Goal: Information Seeking & Learning: Learn about a topic

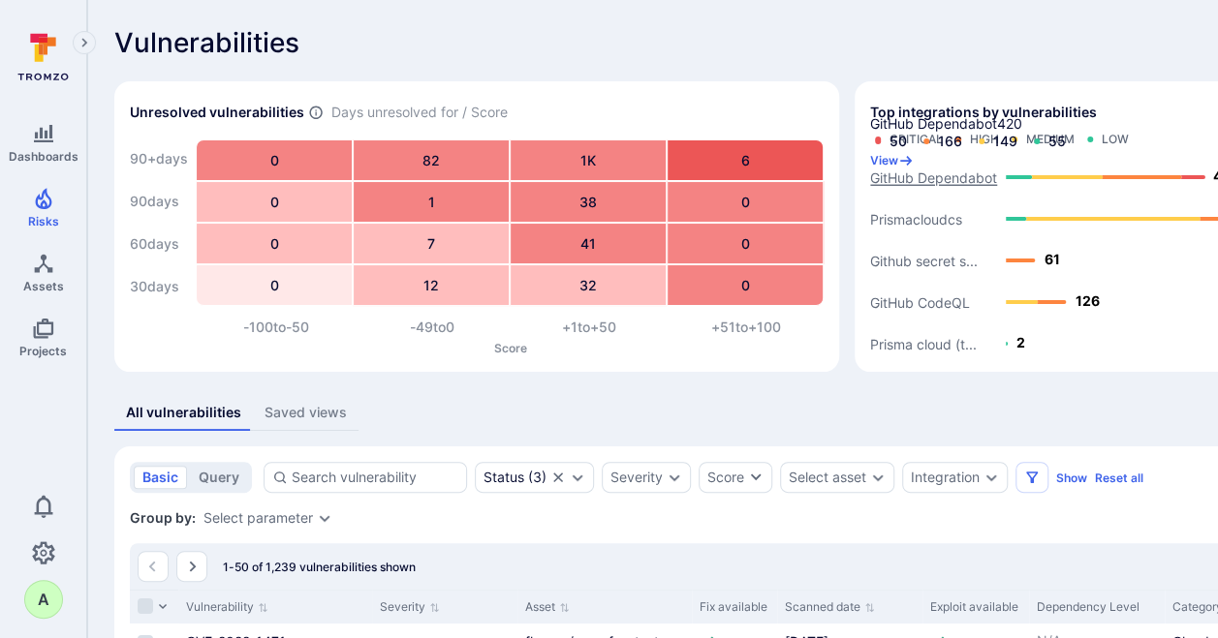
click at [929, 177] on text "GitHub Dependabot" at bounding box center [933, 177] width 127 height 16
click at [913, 153] on button "View" at bounding box center [892, 160] width 44 height 15
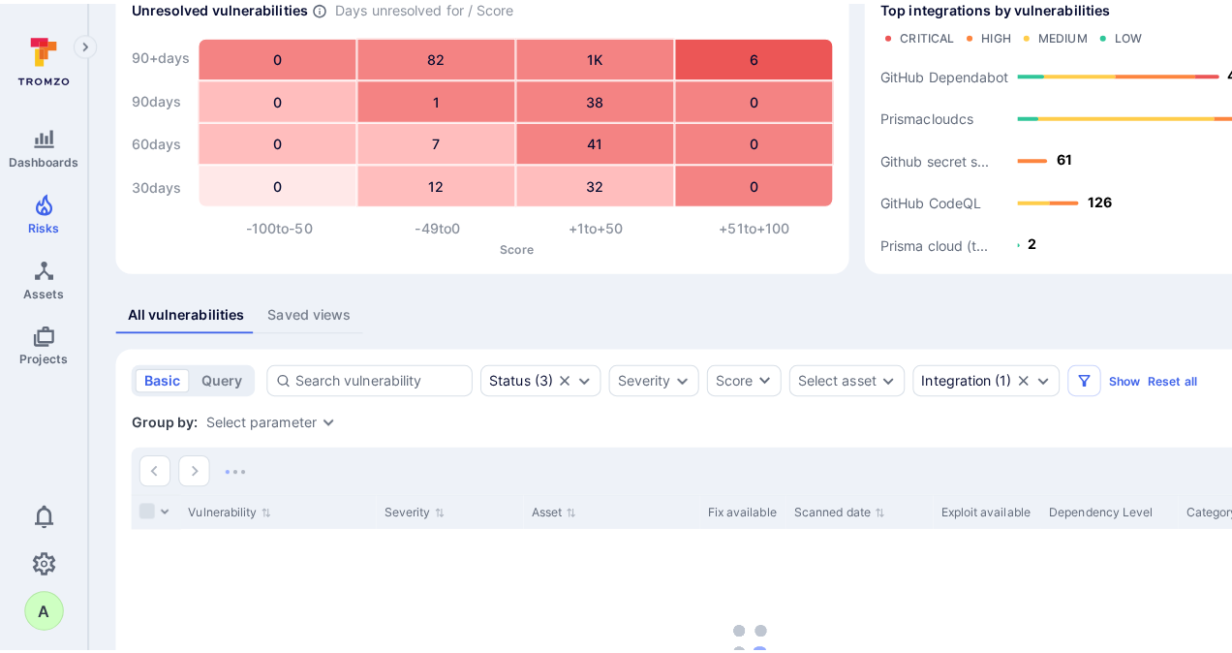
scroll to position [291, 0]
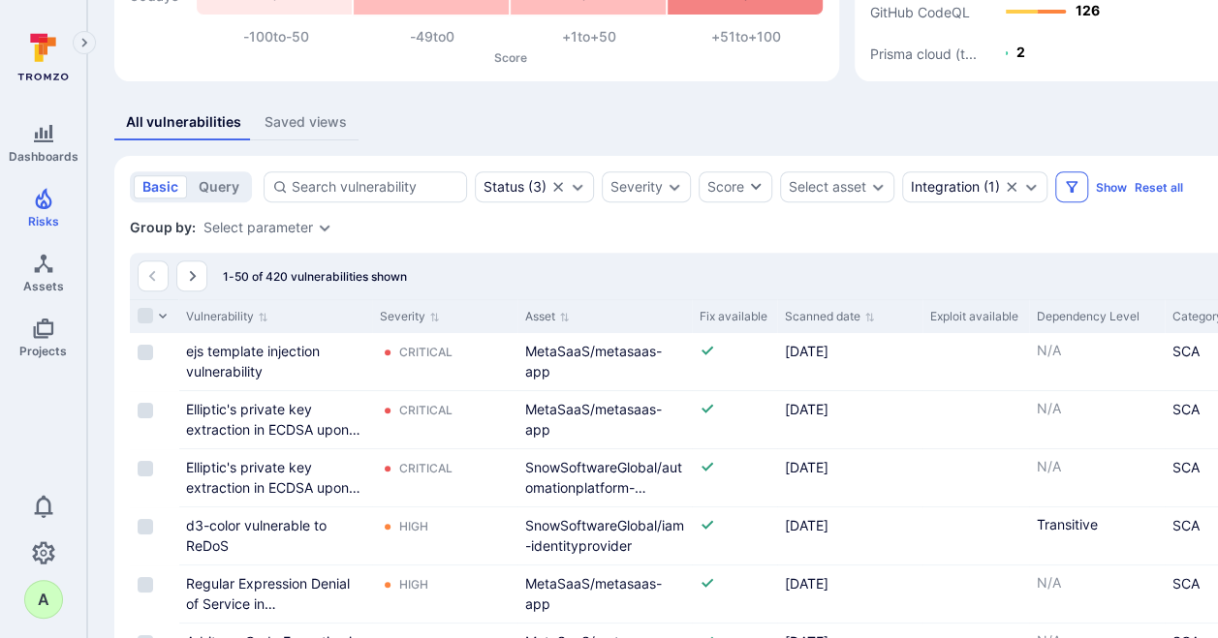
click at [1081, 186] on button "Filters" at bounding box center [1071, 186] width 33 height 31
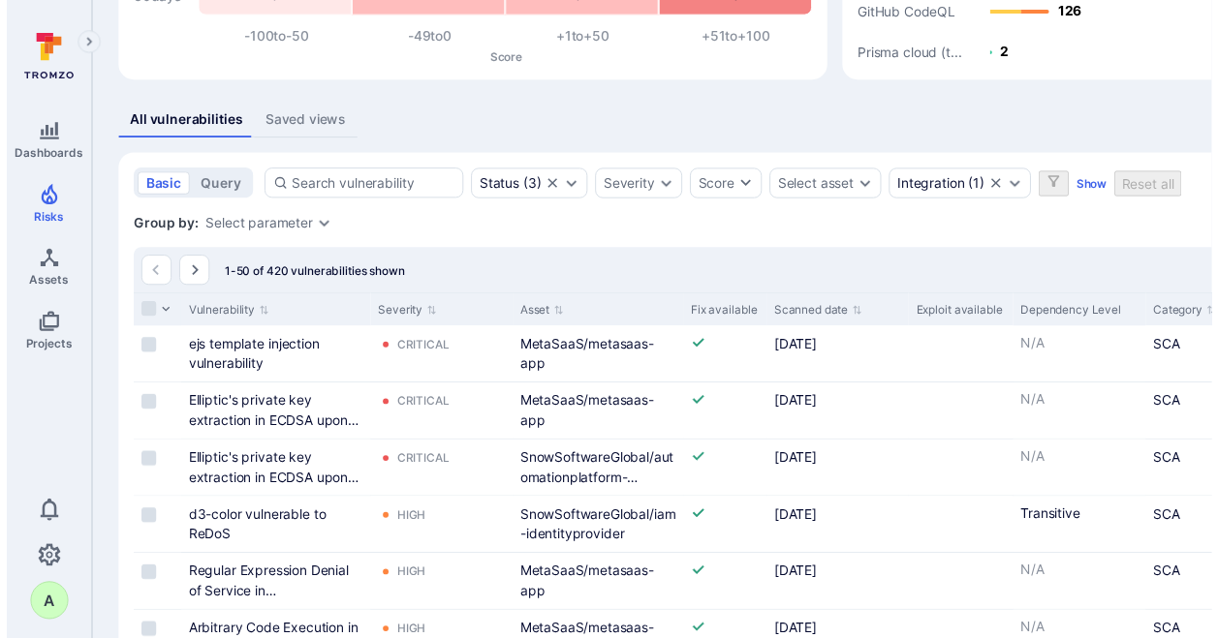
scroll to position [581, 0]
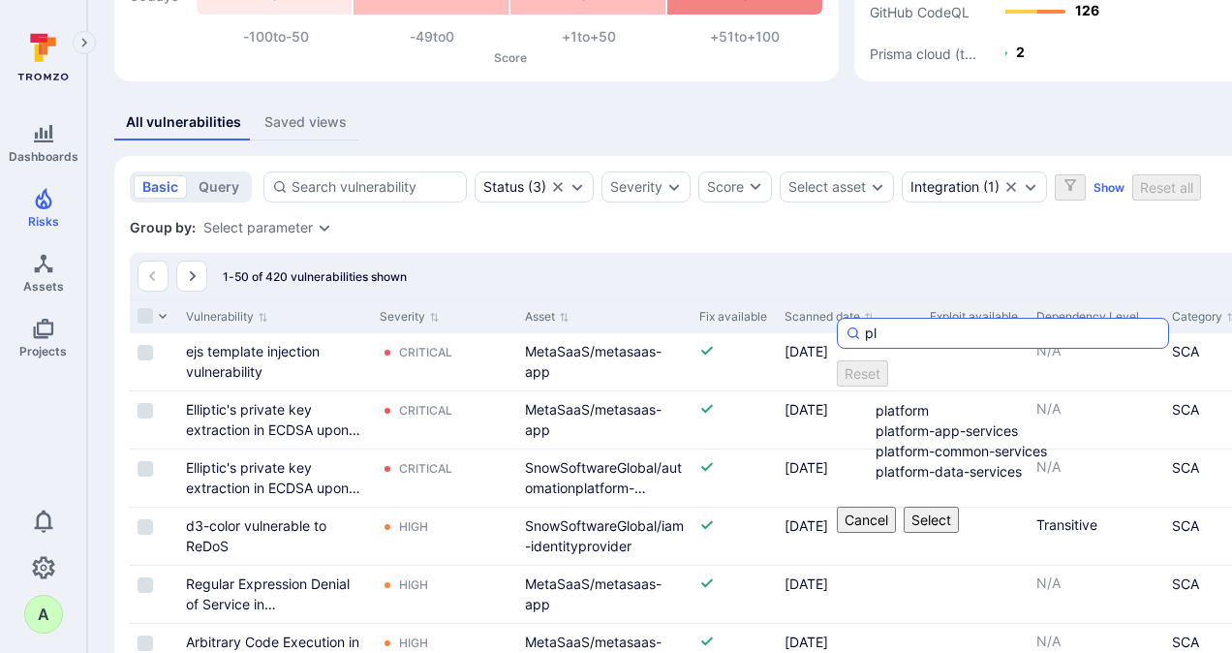
type input "p"
type input "P"
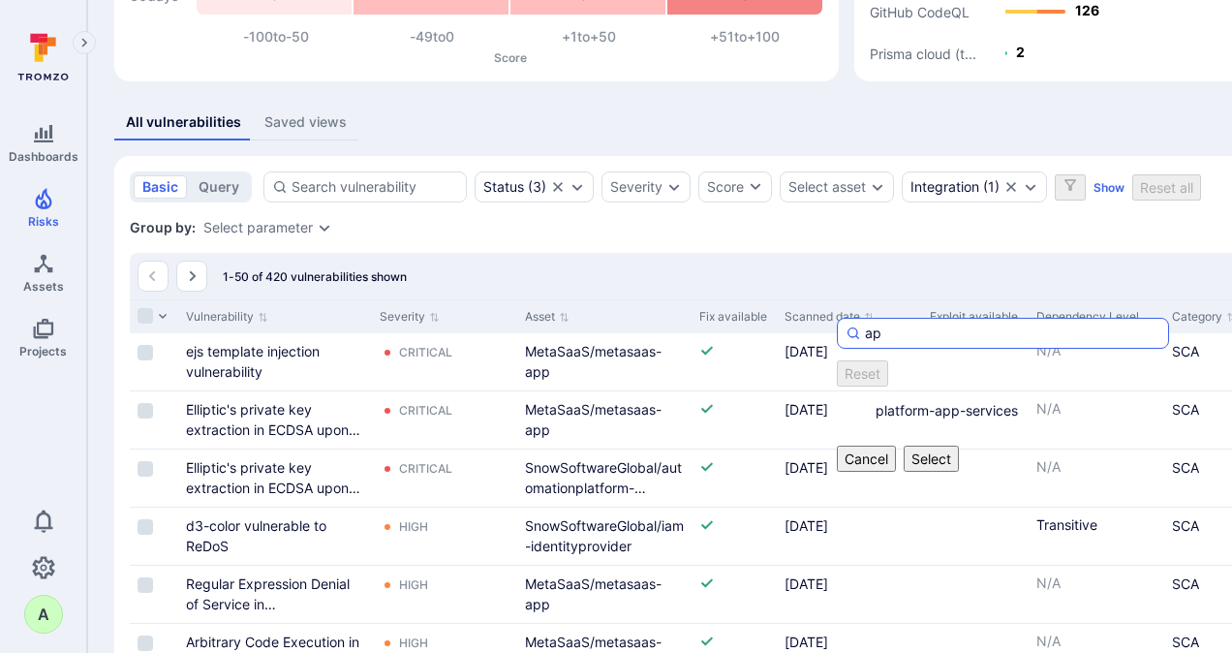
type input "a"
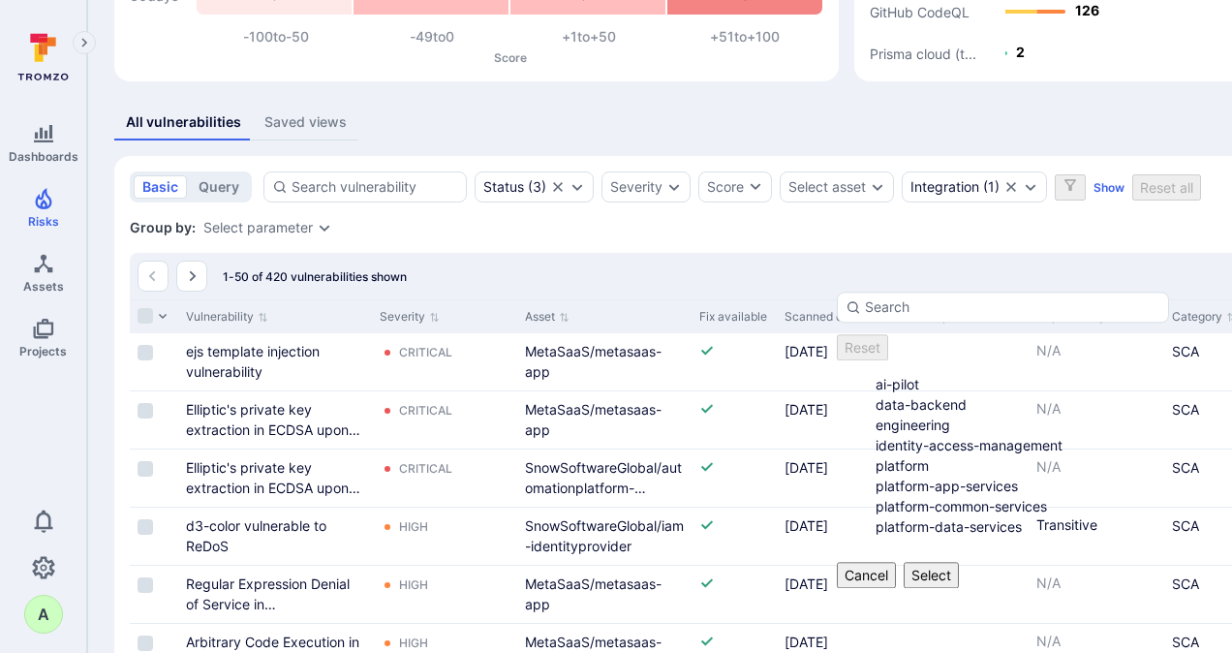
click at [937, 496] on li "platform-app-services" at bounding box center [1023, 486] width 294 height 20
click at [959, 588] on button "Select" at bounding box center [931, 575] width 55 height 26
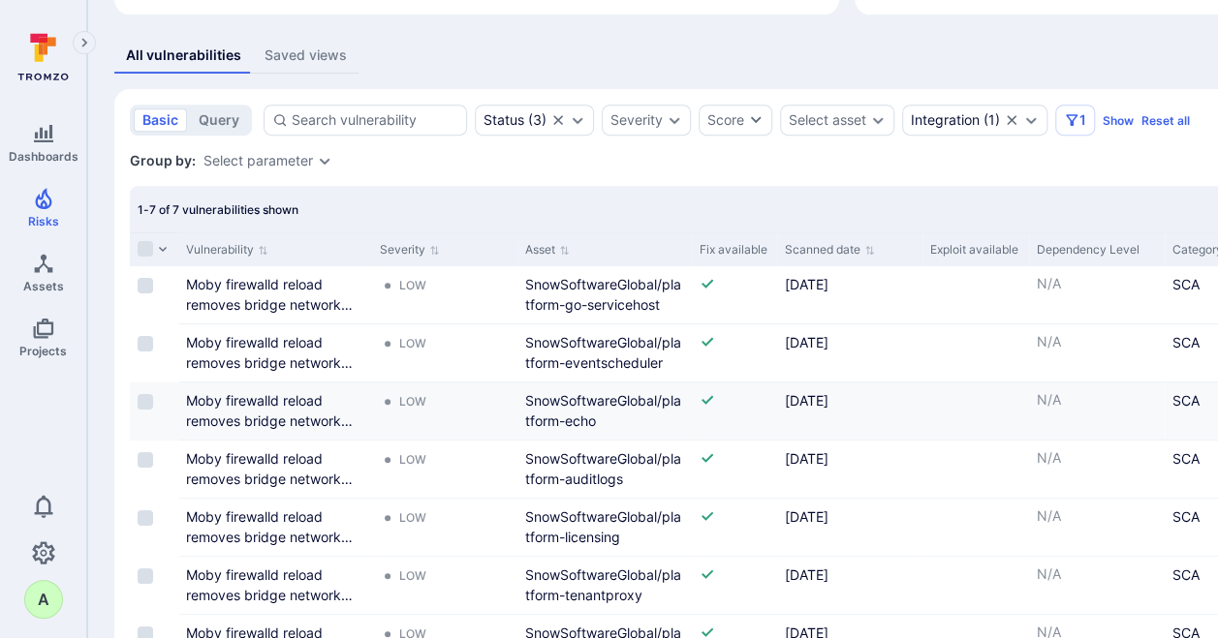
scroll to position [444, 0]
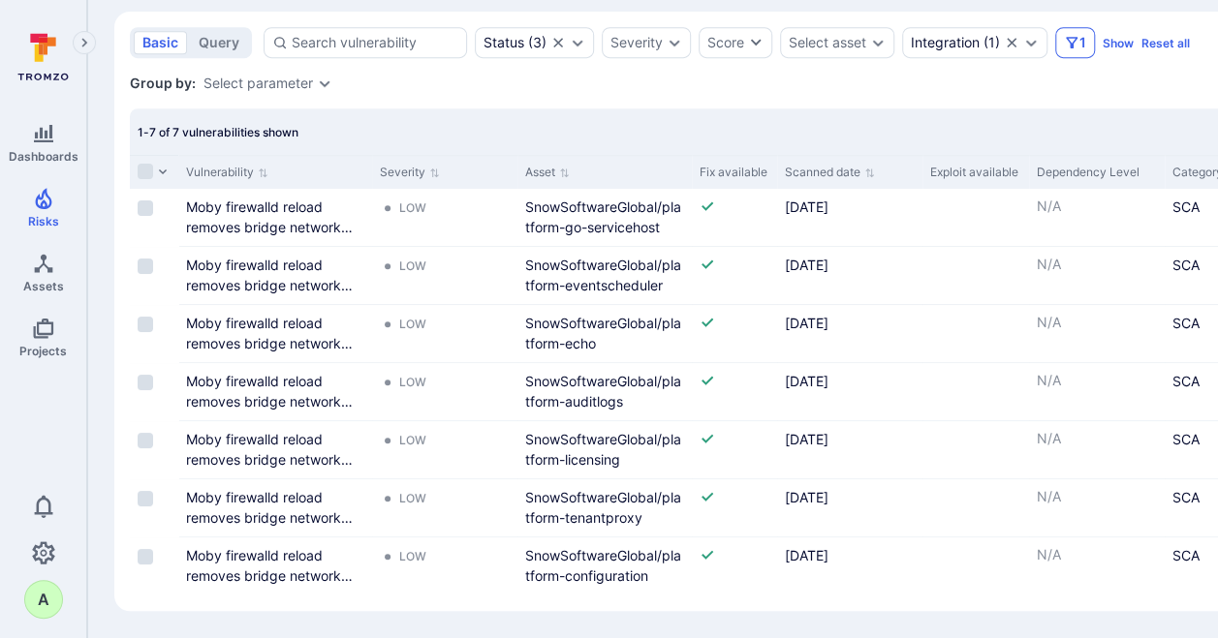
click at [1073, 35] on icon "Filters" at bounding box center [1072, 43] width 16 height 16
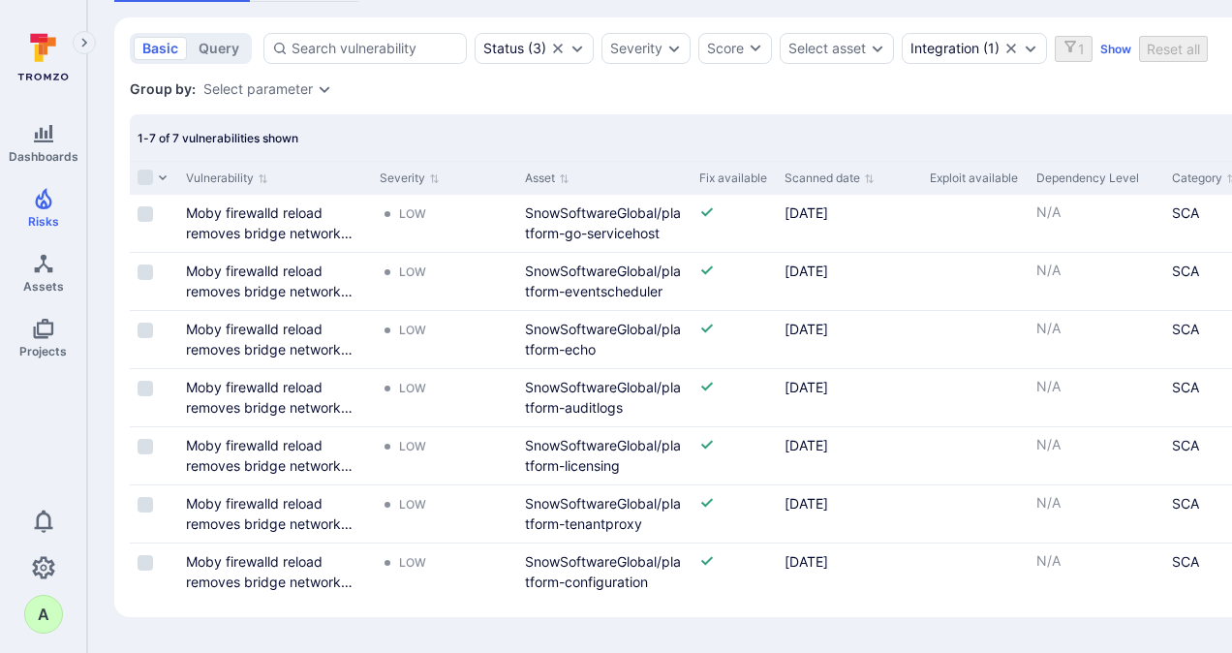
scroll to position [484, 0]
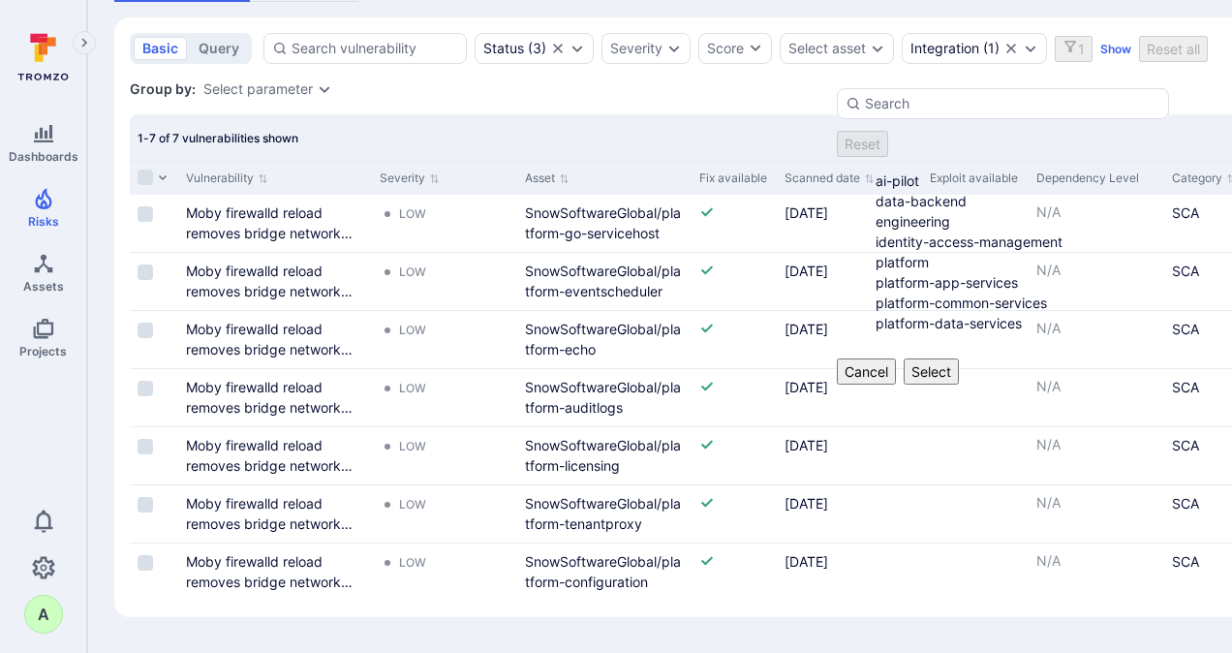
click at [958, 313] on li "platform-data-services" at bounding box center [1023, 323] width 294 height 20
click at [959, 358] on button "Select" at bounding box center [931, 371] width 55 height 26
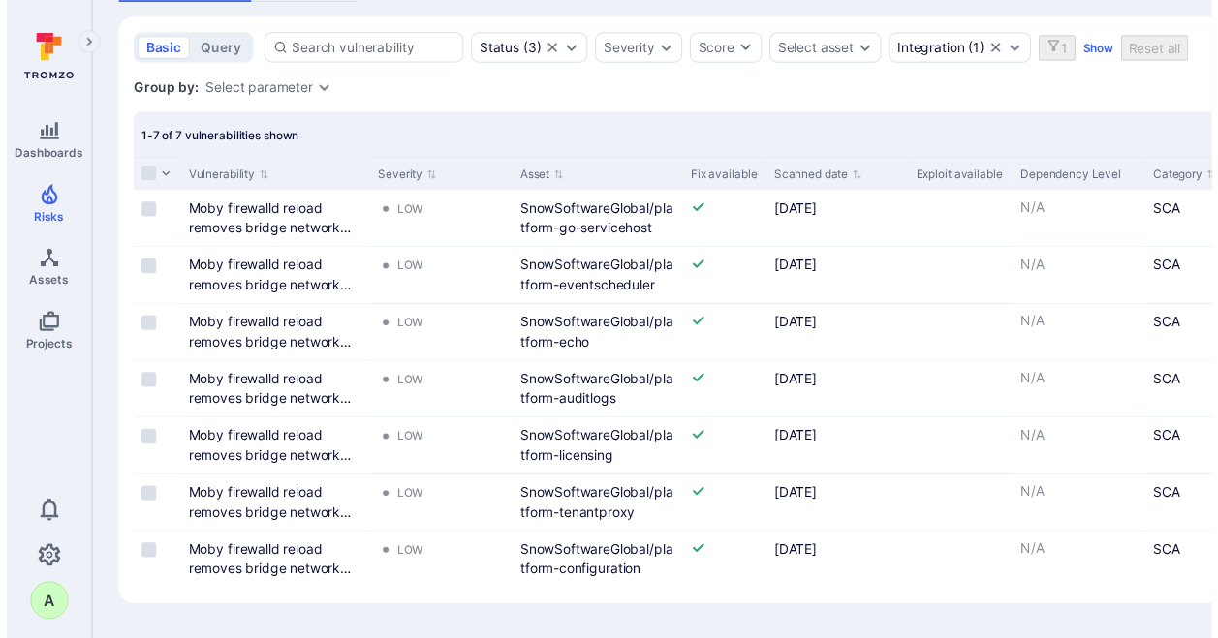
scroll to position [308, 0]
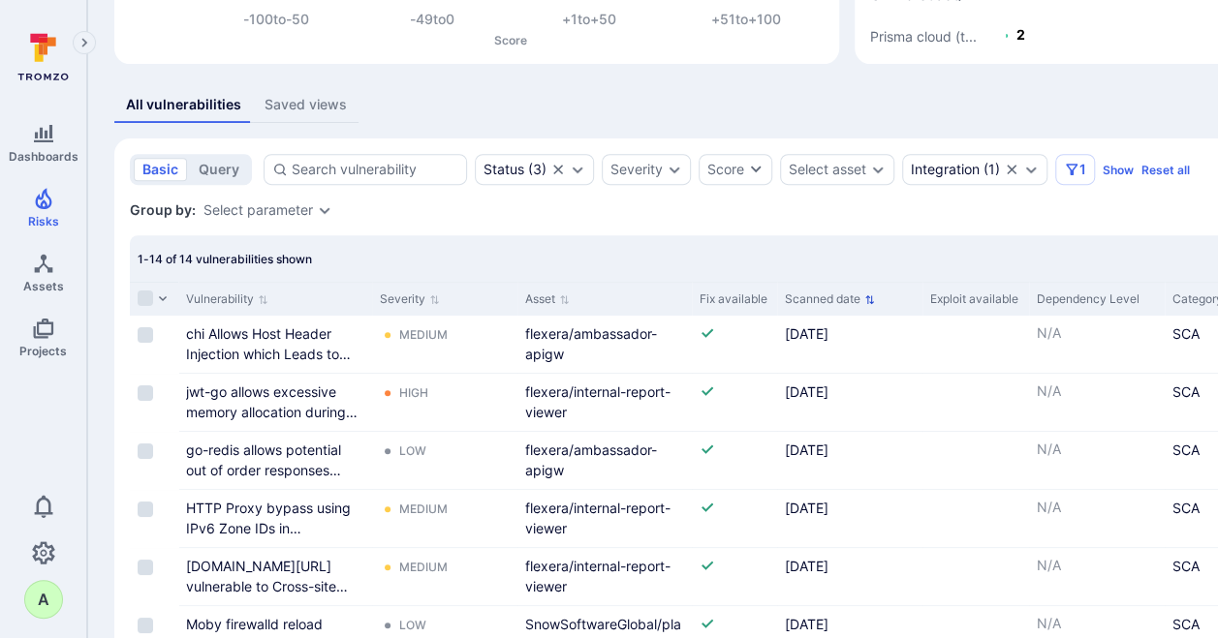
click at [845, 300] on button "Scanned date" at bounding box center [830, 300] width 90 height 16
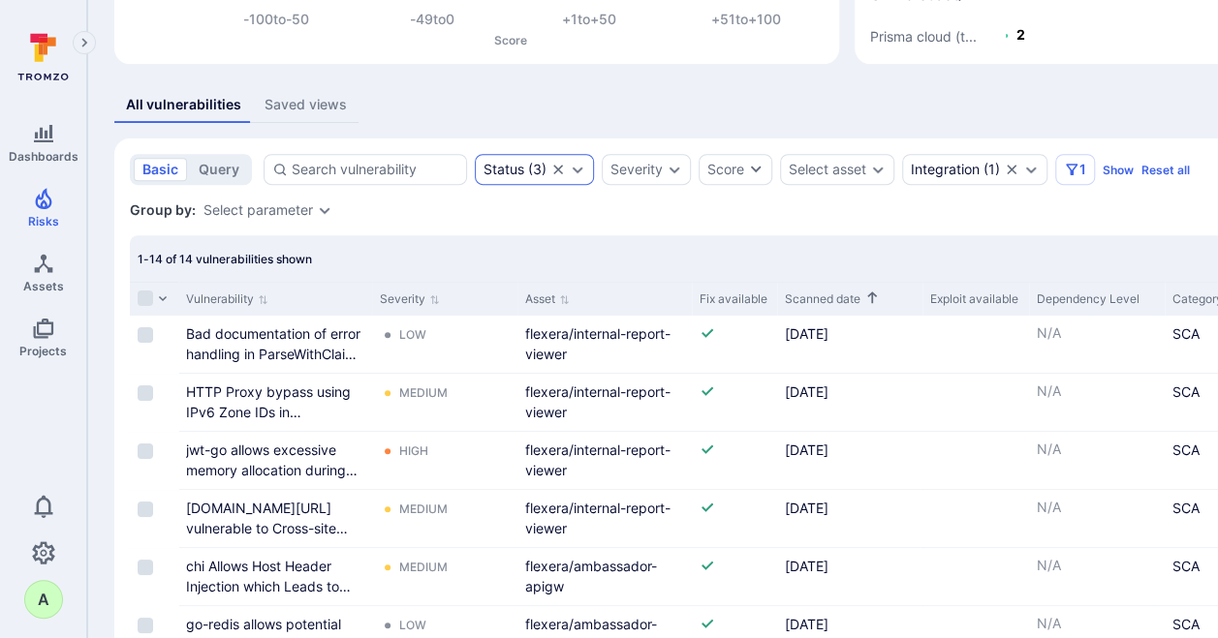
click at [574, 166] on icon "Expand dropdown" at bounding box center [578, 170] width 16 height 16
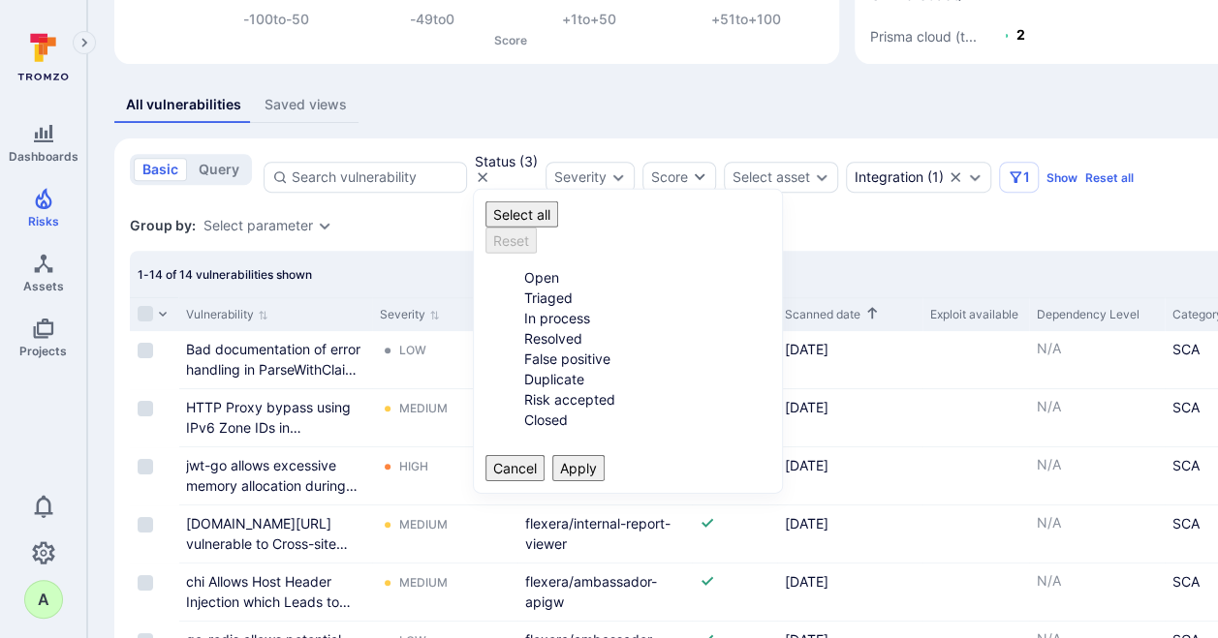
scroll to position [16, 0]
click at [635, 172] on div "Severity" at bounding box center [589, 177] width 89 height 31
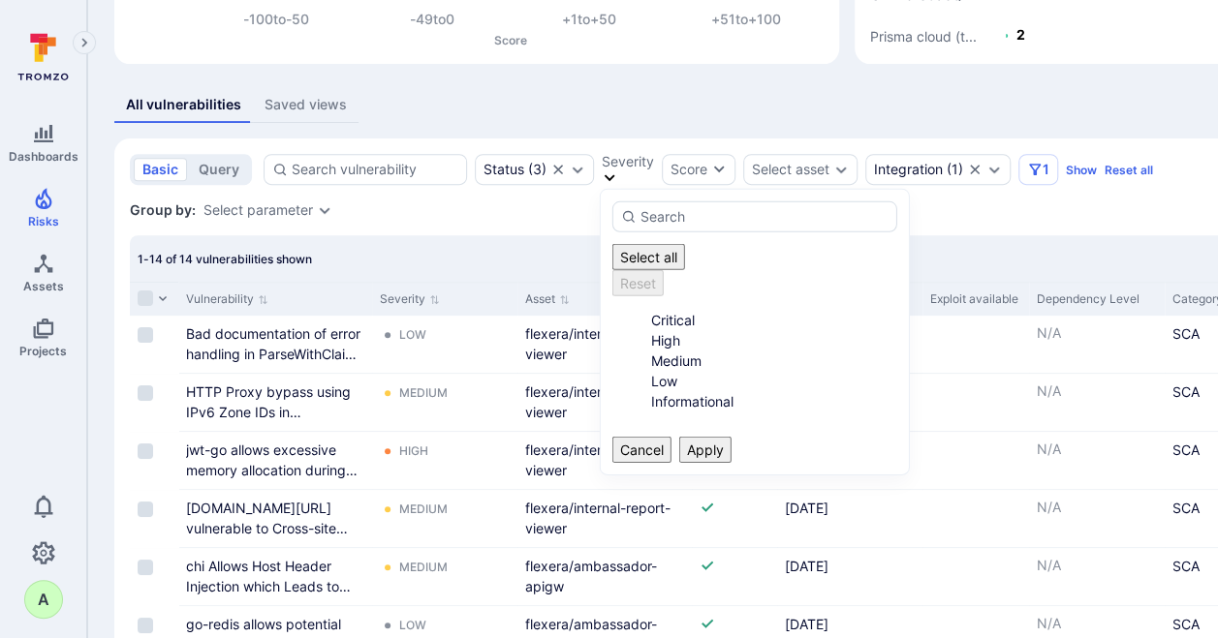
click at [659, 310] on li "Critical" at bounding box center [774, 320] width 247 height 20
click at [731, 437] on button "Apply" at bounding box center [705, 450] width 52 height 26
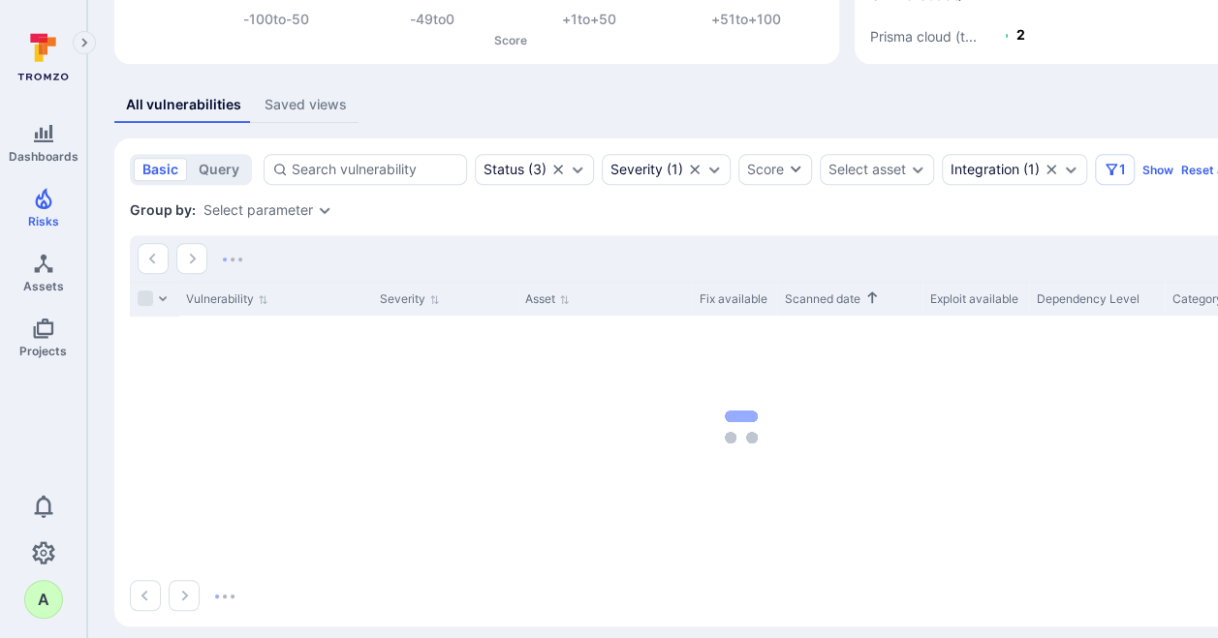
scroll to position [285, 0]
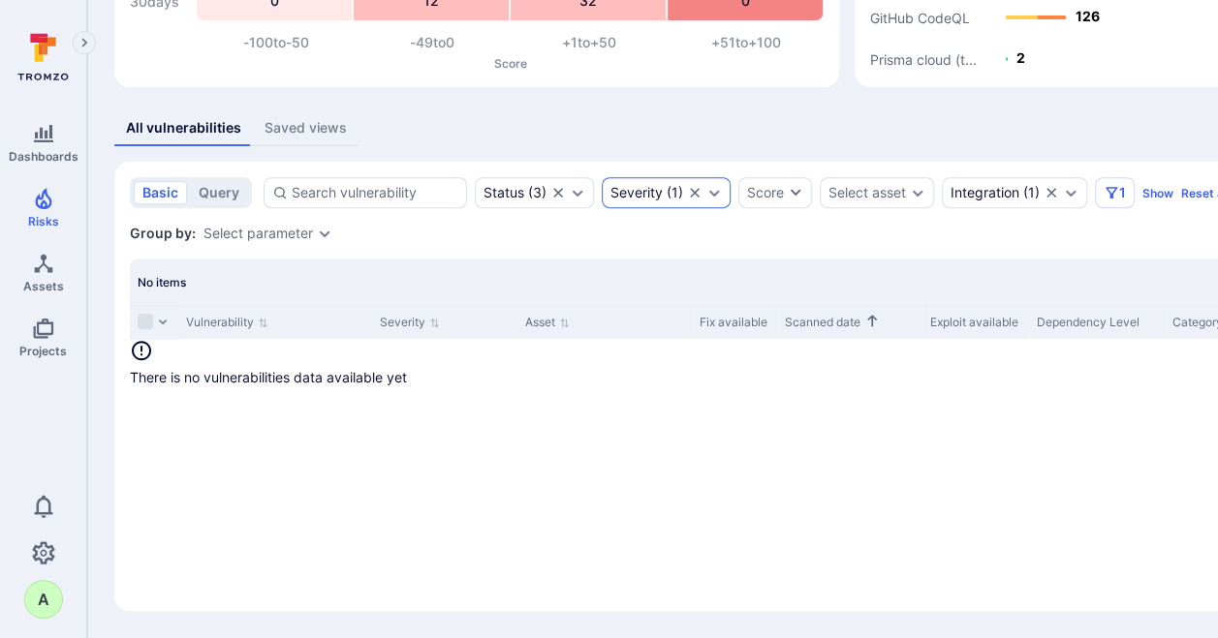
click at [715, 195] on icon "Expand dropdown" at bounding box center [714, 193] width 16 height 16
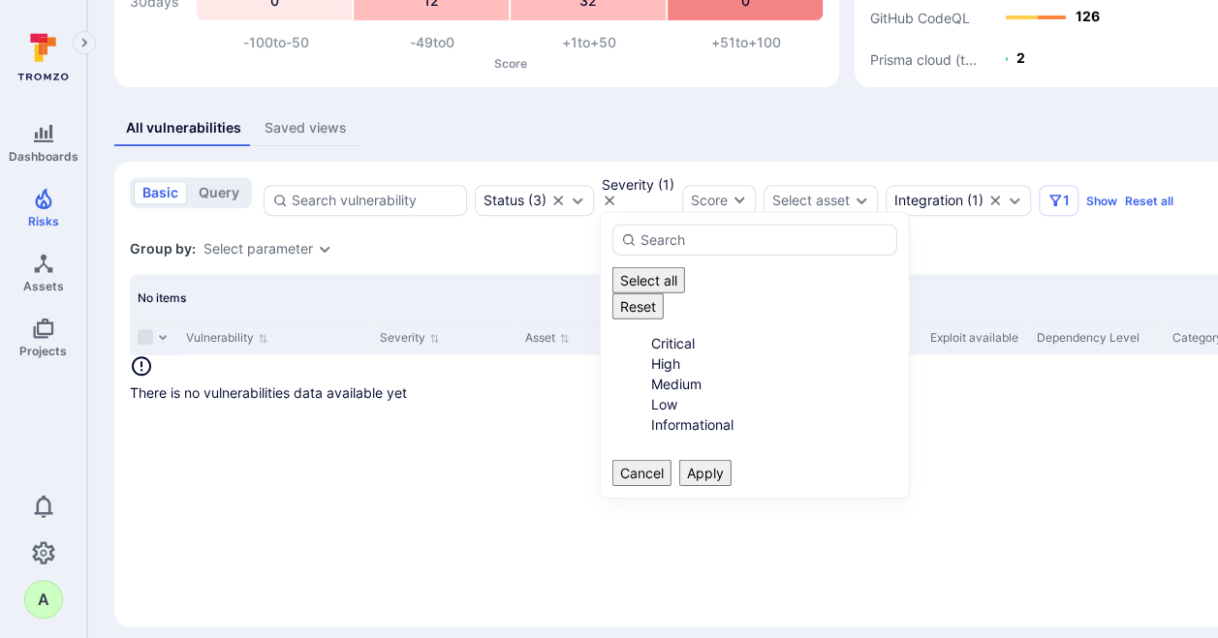
click at [666, 333] on li "Critical" at bounding box center [774, 343] width 247 height 20
click at [658, 354] on li "High" at bounding box center [774, 364] width 247 height 20
click at [731, 471] on button "Apply" at bounding box center [705, 473] width 52 height 26
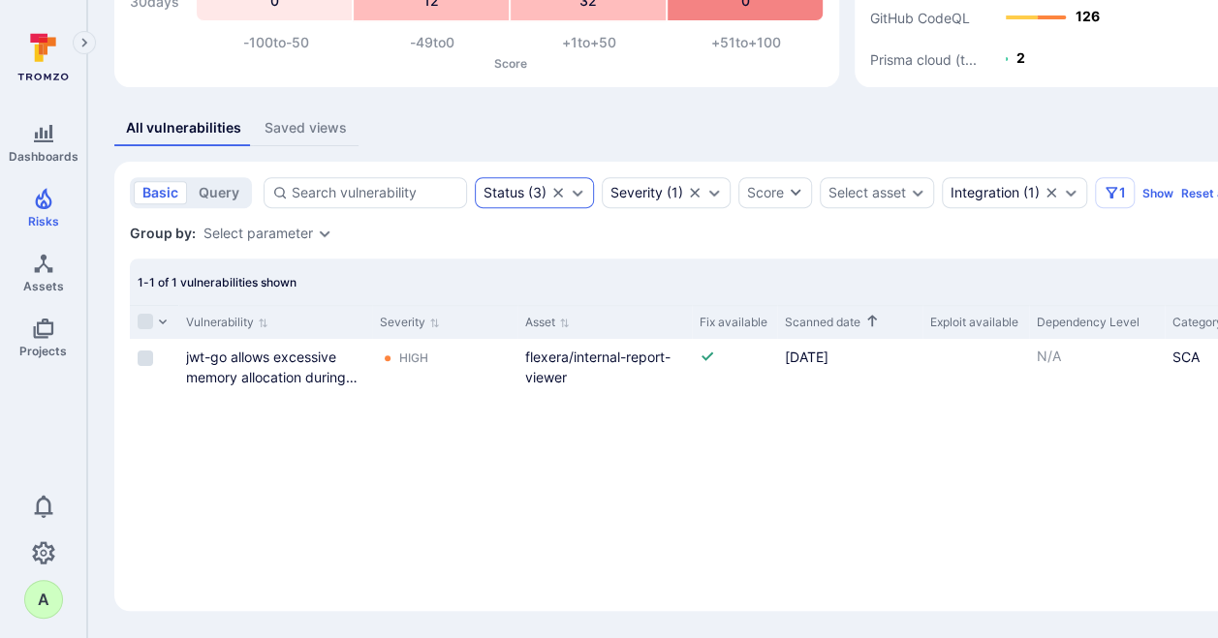
click at [577, 192] on icon "Expand dropdown" at bounding box center [578, 193] width 11 height 7
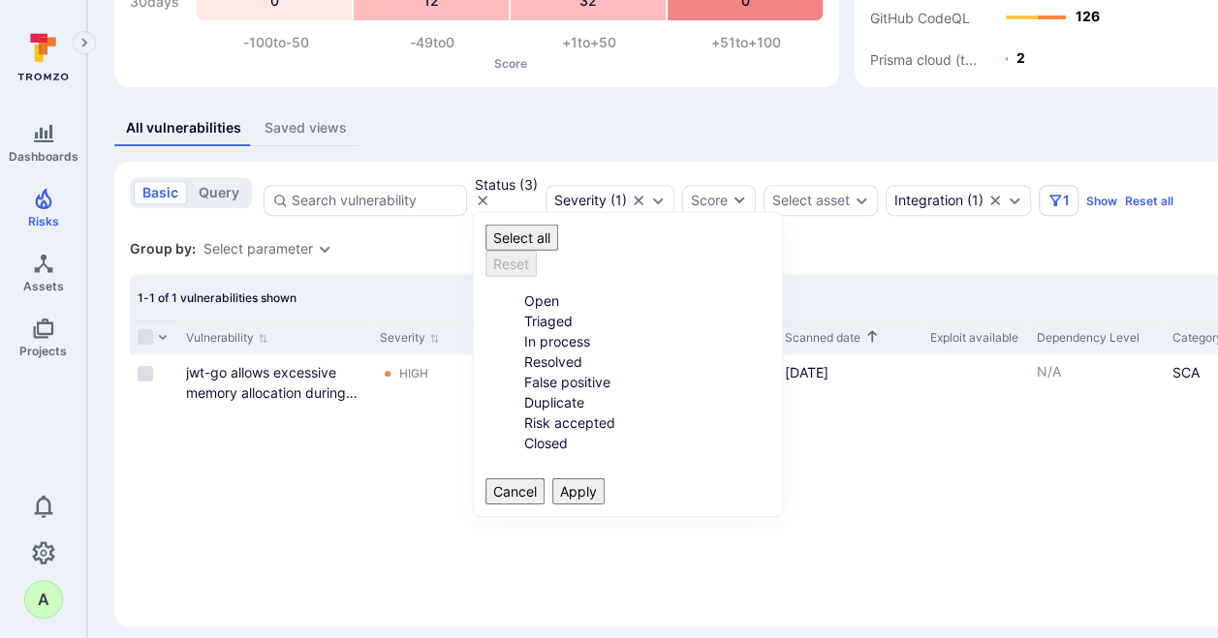
scroll to position [16, 0]
click at [690, 149] on div "All vulnerabilities Saved views basic query Status ( 3 ) Severity ( 1 ) Score S…" at bounding box center [741, 368] width 1254 height 516
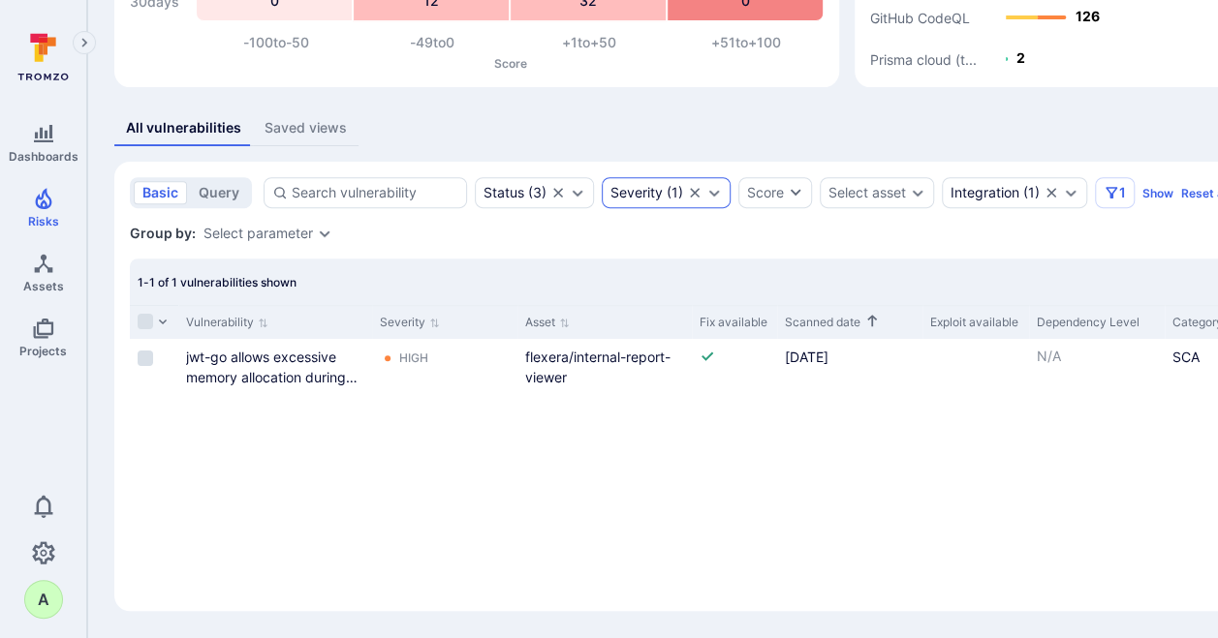
click at [706, 192] on icon "Expand dropdown" at bounding box center [714, 193] width 16 height 16
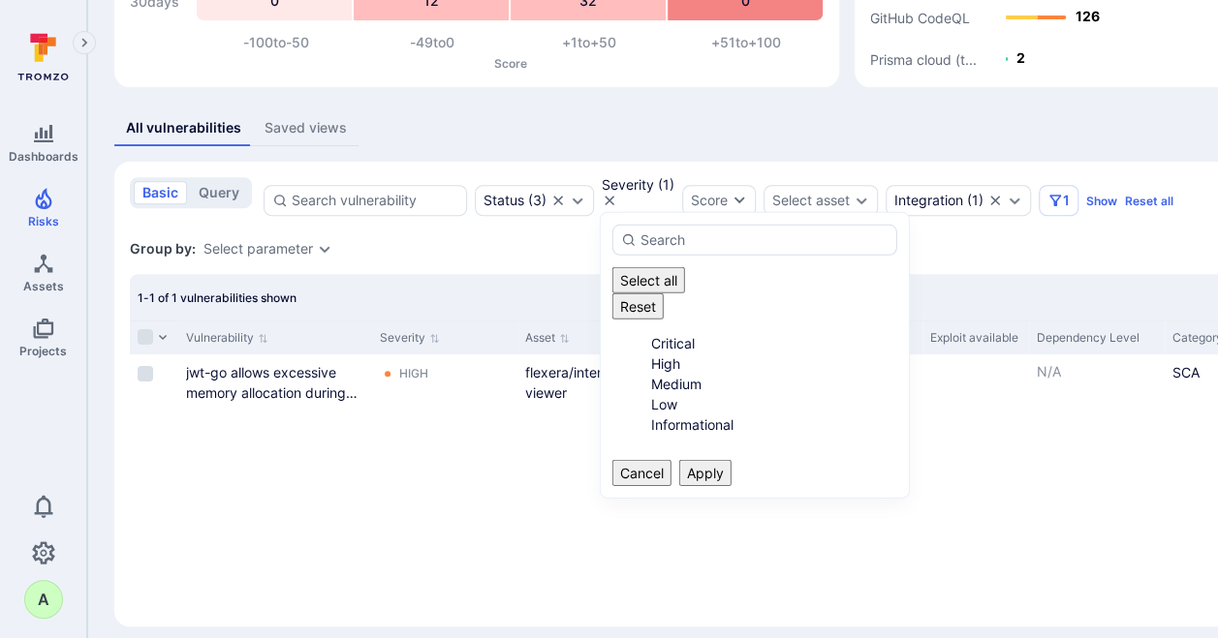
click at [651, 354] on li "High" at bounding box center [774, 364] width 247 height 20
click at [652, 374] on li "Medium" at bounding box center [774, 384] width 247 height 20
click at [731, 461] on button "Apply" at bounding box center [705, 473] width 52 height 26
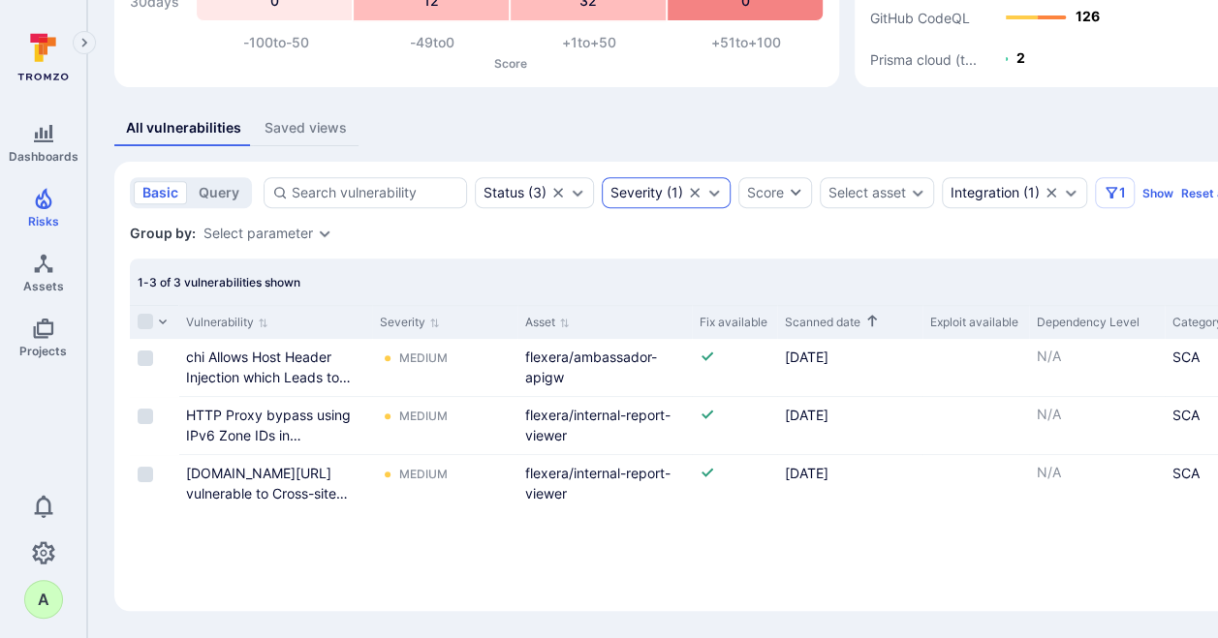
click at [714, 196] on icon "Expand dropdown" at bounding box center [714, 193] width 16 height 16
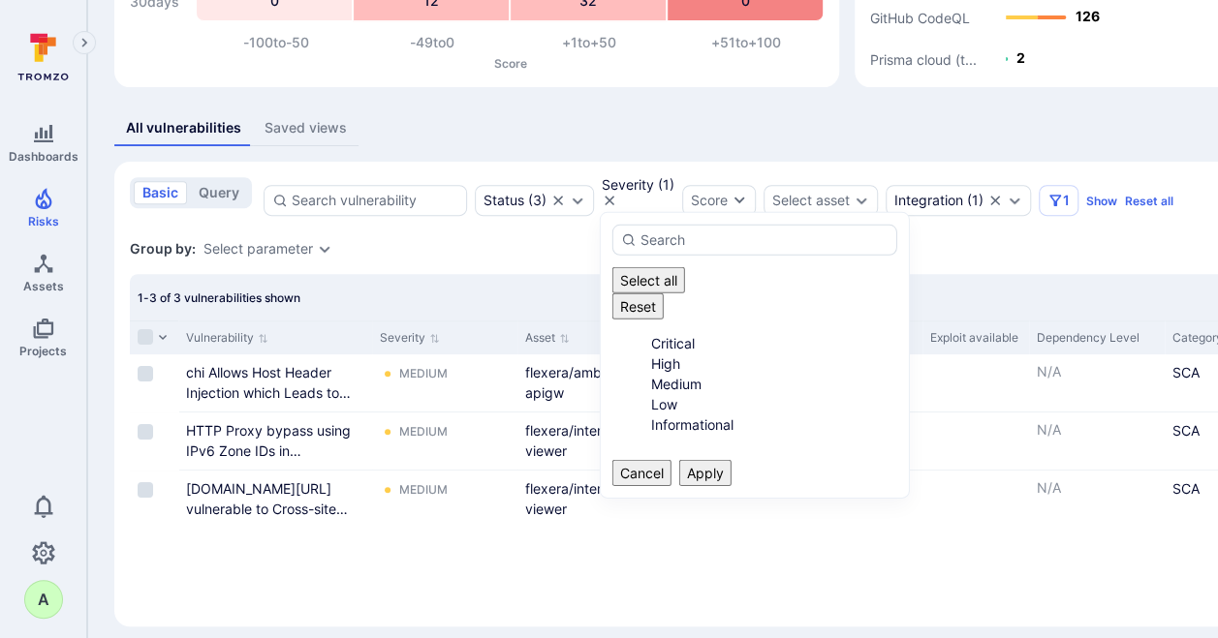
click at [664, 374] on li "Medium" at bounding box center [774, 384] width 247 height 20
click at [659, 394] on li "Low" at bounding box center [774, 404] width 247 height 20
click at [731, 460] on button "Apply" at bounding box center [705, 473] width 52 height 26
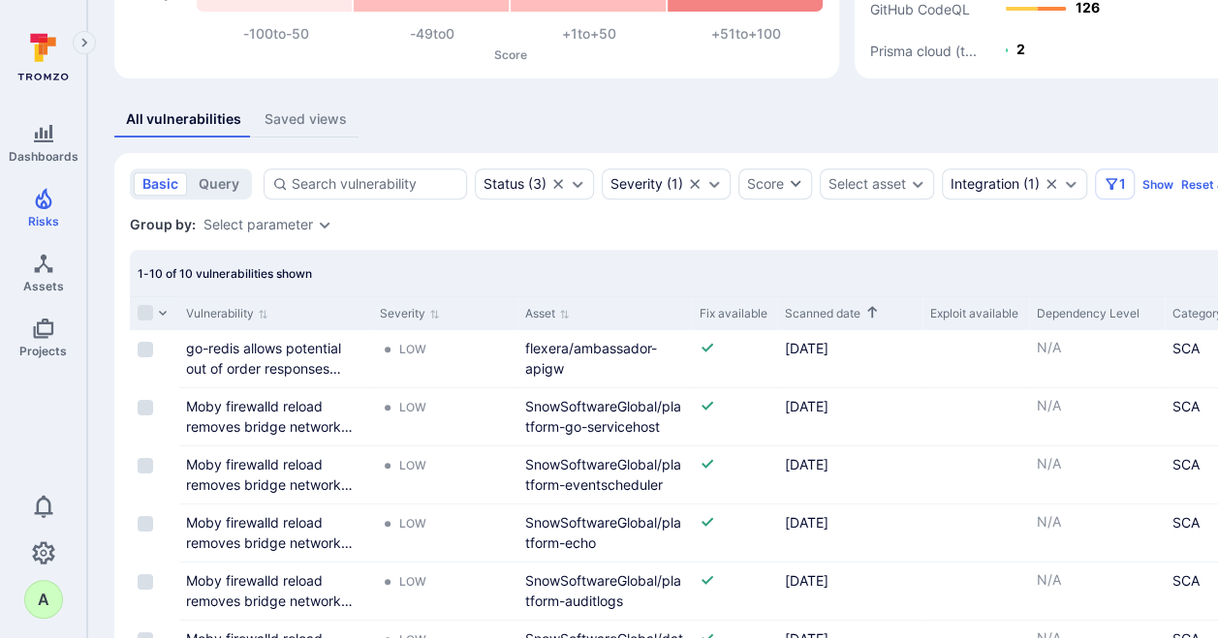
scroll to position [194, 0]
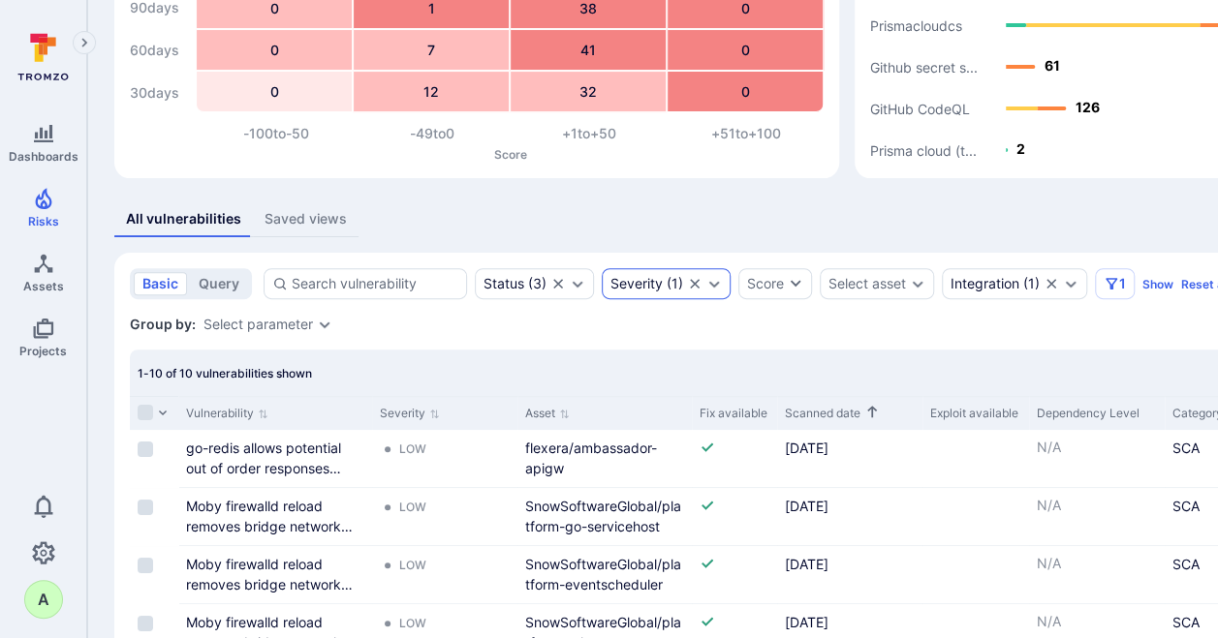
click at [713, 284] on icon "Expand dropdown" at bounding box center [714, 284] width 11 height 7
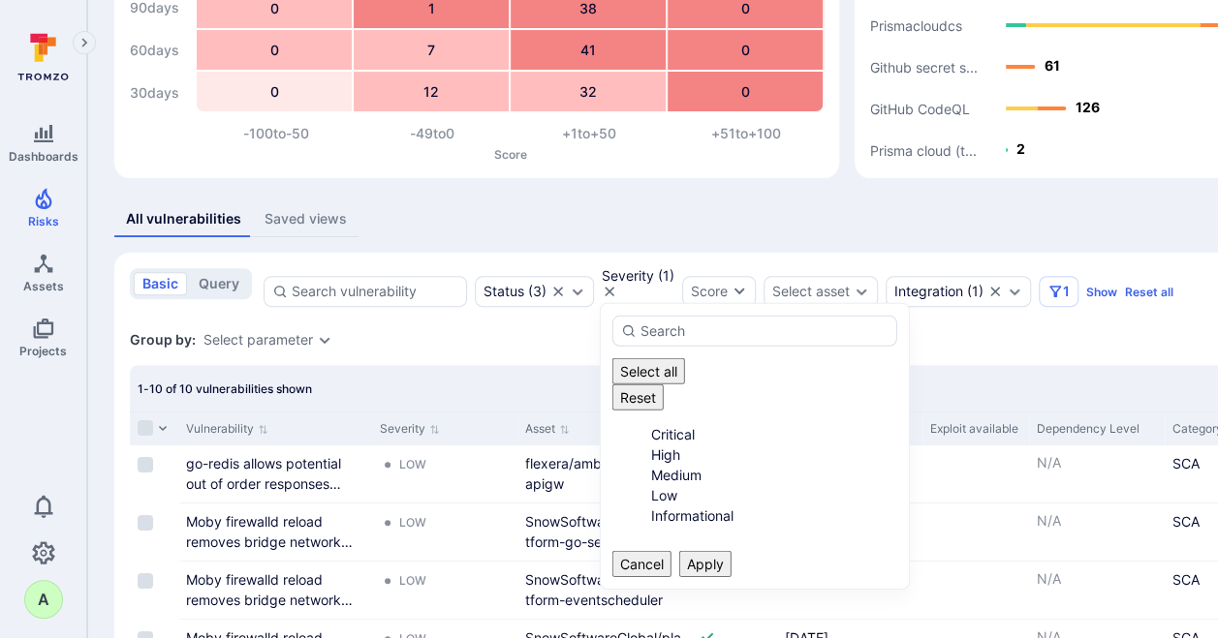
click at [651, 485] on li "Low" at bounding box center [774, 495] width 247 height 20
click at [627, 424] on ul "Critical High Medium Low Informational" at bounding box center [755, 475] width 286 height 102
click at [651, 445] on li "High" at bounding box center [774, 455] width 247 height 20
click at [806, 530] on div "Select all Reset Critical High Medium Low Informational Cancel Apply" at bounding box center [754, 447] width 285 height 262
click at [731, 551] on button "Apply" at bounding box center [705, 564] width 52 height 26
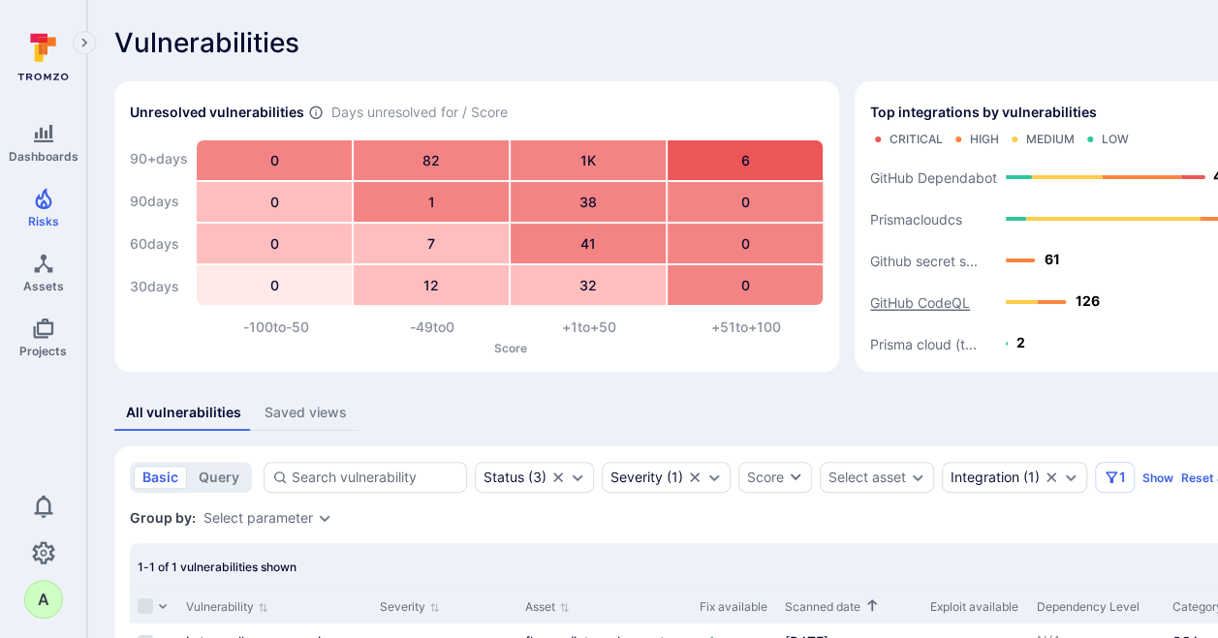
click at [920, 303] on text "GitHub CodeQL" at bounding box center [920, 302] width 100 height 16
click at [897, 278] on button "View" at bounding box center [892, 285] width 44 height 15
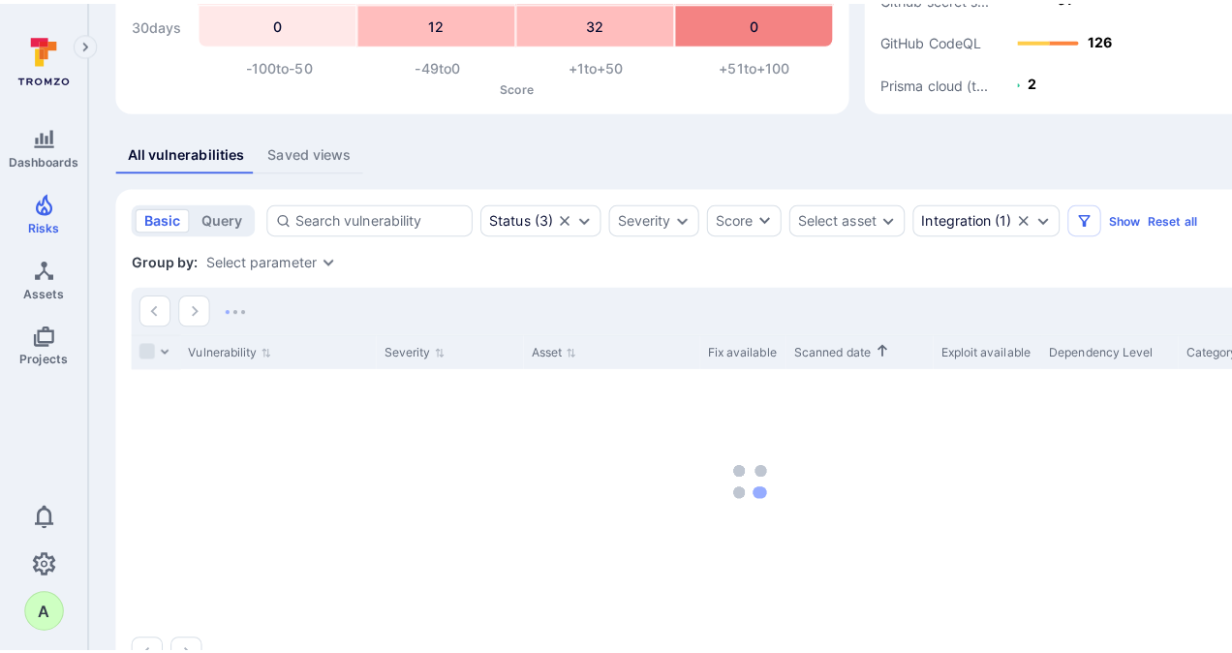
scroll to position [291, 0]
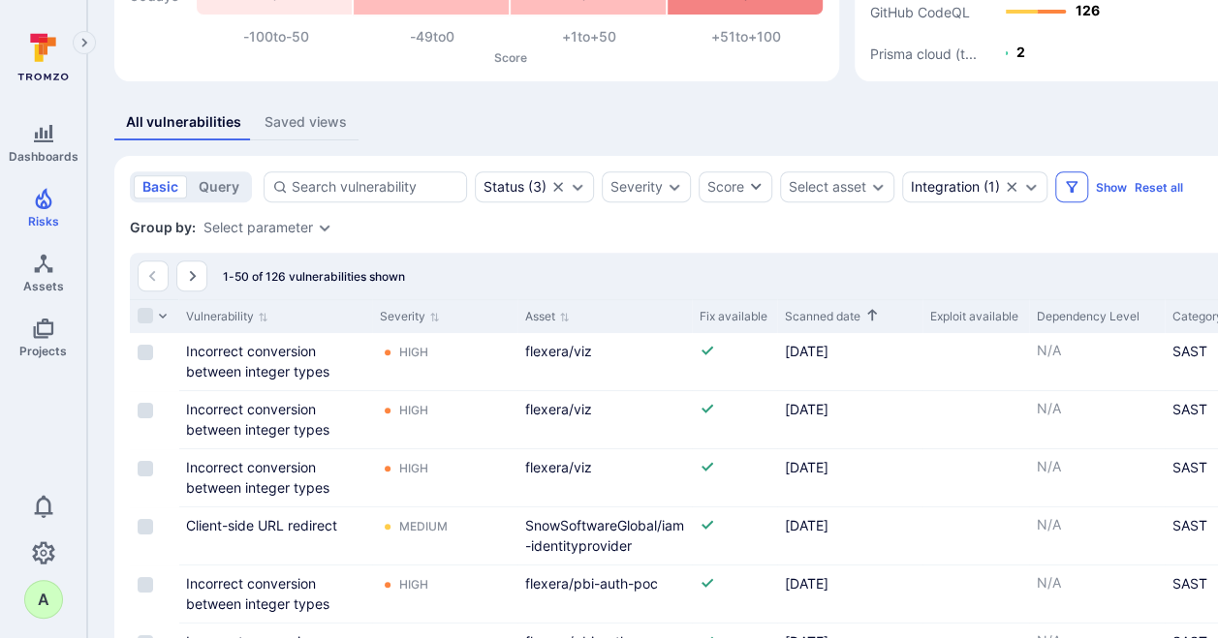
click at [1069, 189] on icon "Filters" at bounding box center [1072, 187] width 12 height 12
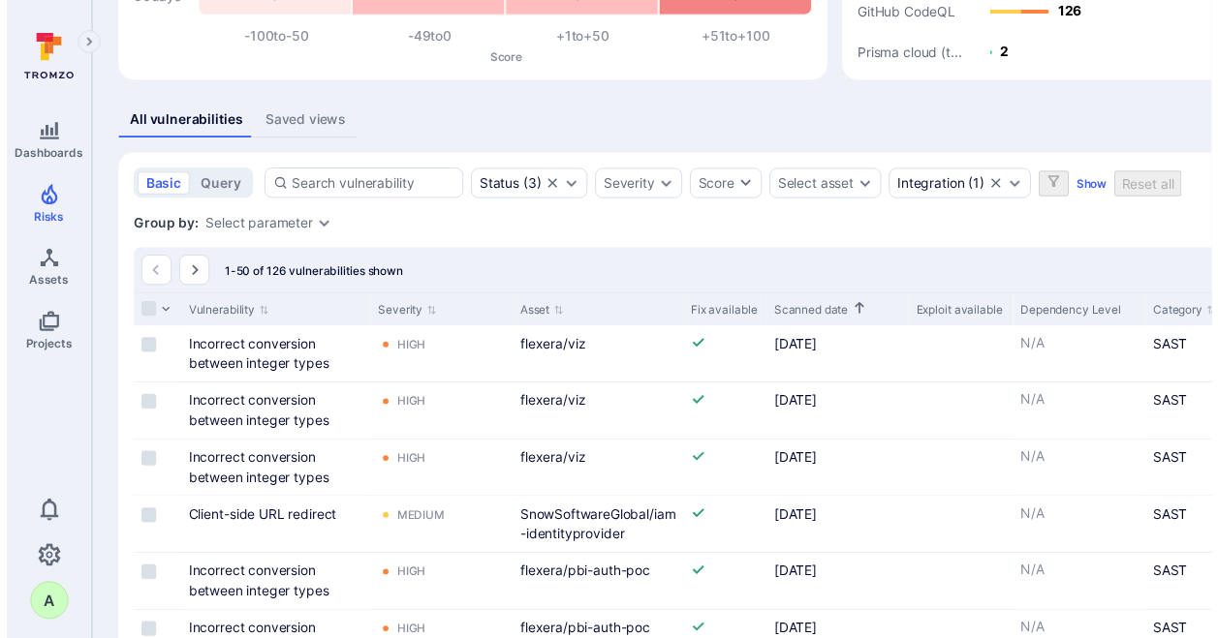
scroll to position [581, 0]
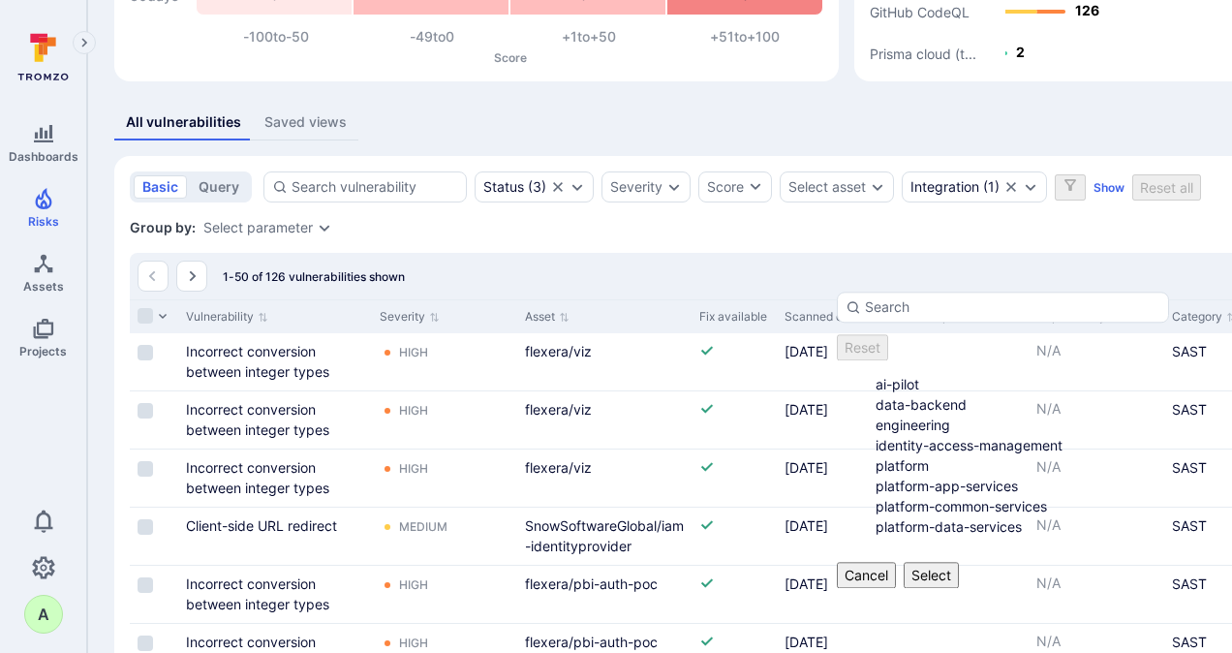
drag, startPoint x: 977, startPoint y: 523, endPoint x: 970, endPoint y: 575, distance: 51.8
click at [977, 496] on li "platform-app-services" at bounding box center [1023, 486] width 294 height 20
click at [962, 537] on li "platform-data-services" at bounding box center [1023, 526] width 294 height 20
click at [959, 588] on button "Select" at bounding box center [931, 575] width 55 height 26
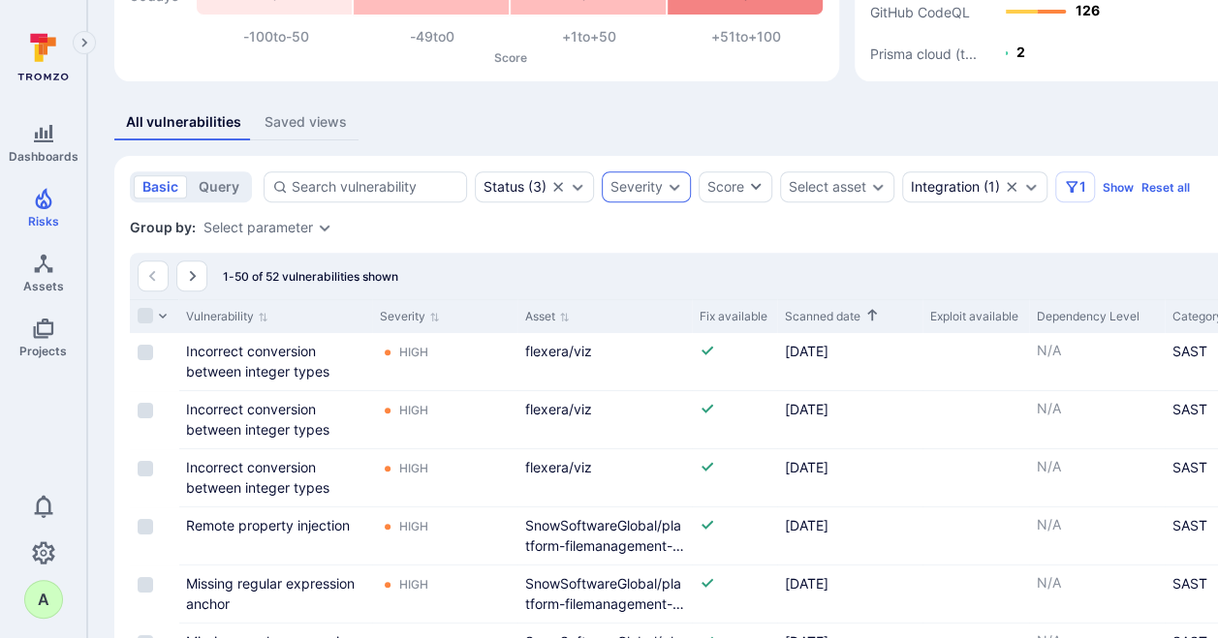
click at [684, 191] on div "Severity" at bounding box center [646, 186] width 89 height 31
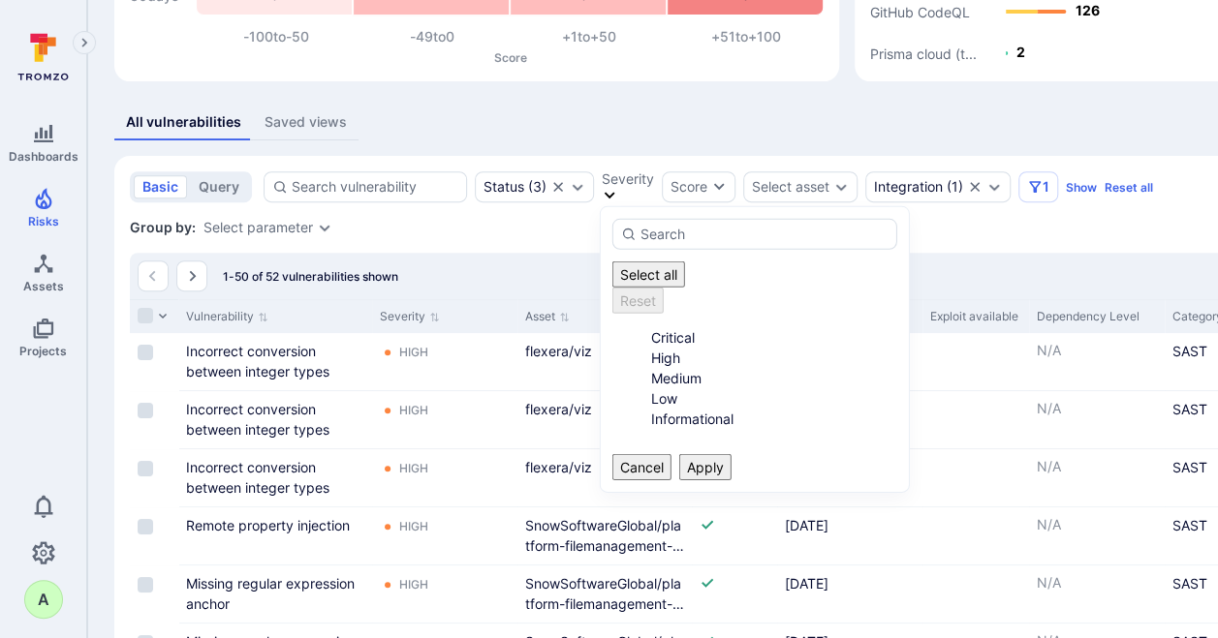
drag, startPoint x: 651, startPoint y: 302, endPoint x: 675, endPoint y: 345, distance: 49.0
click at [651, 327] on li "Critical" at bounding box center [774, 337] width 247 height 20
click at [731, 454] on button "Apply" at bounding box center [705, 467] width 52 height 26
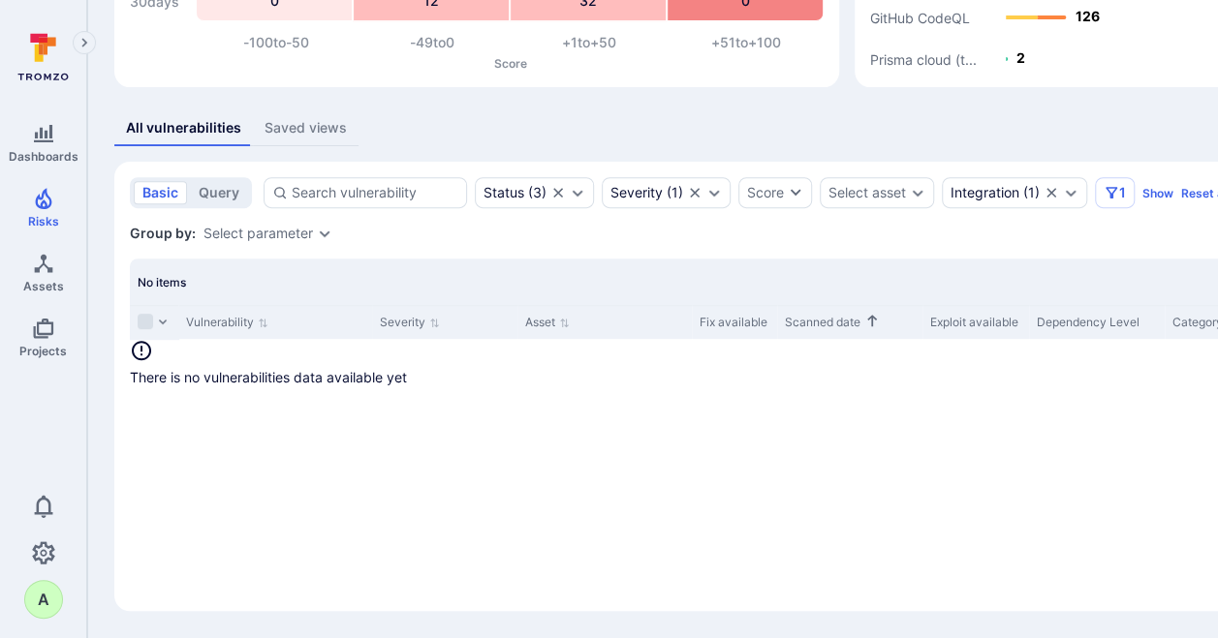
scroll to position [285, 0]
click at [711, 194] on icon "Expand dropdown" at bounding box center [714, 193] width 16 height 16
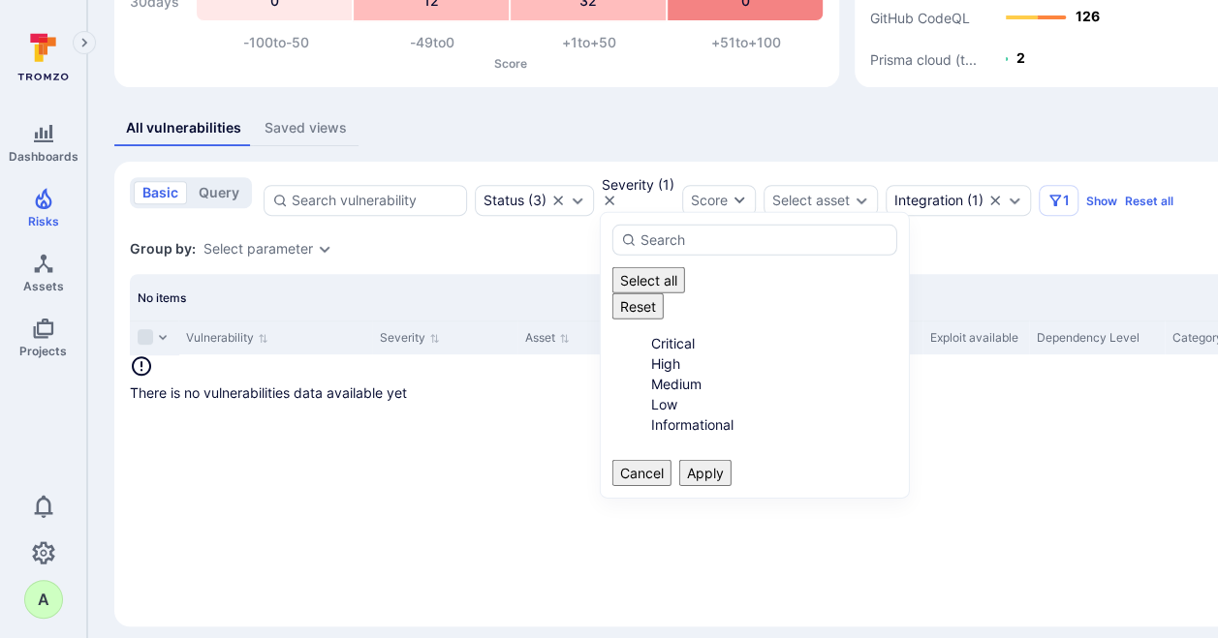
click at [661, 333] on li "Critical" at bounding box center [774, 343] width 247 height 20
click at [657, 354] on li "High" at bounding box center [774, 364] width 247 height 20
click at [731, 460] on button "Apply" at bounding box center [705, 473] width 52 height 26
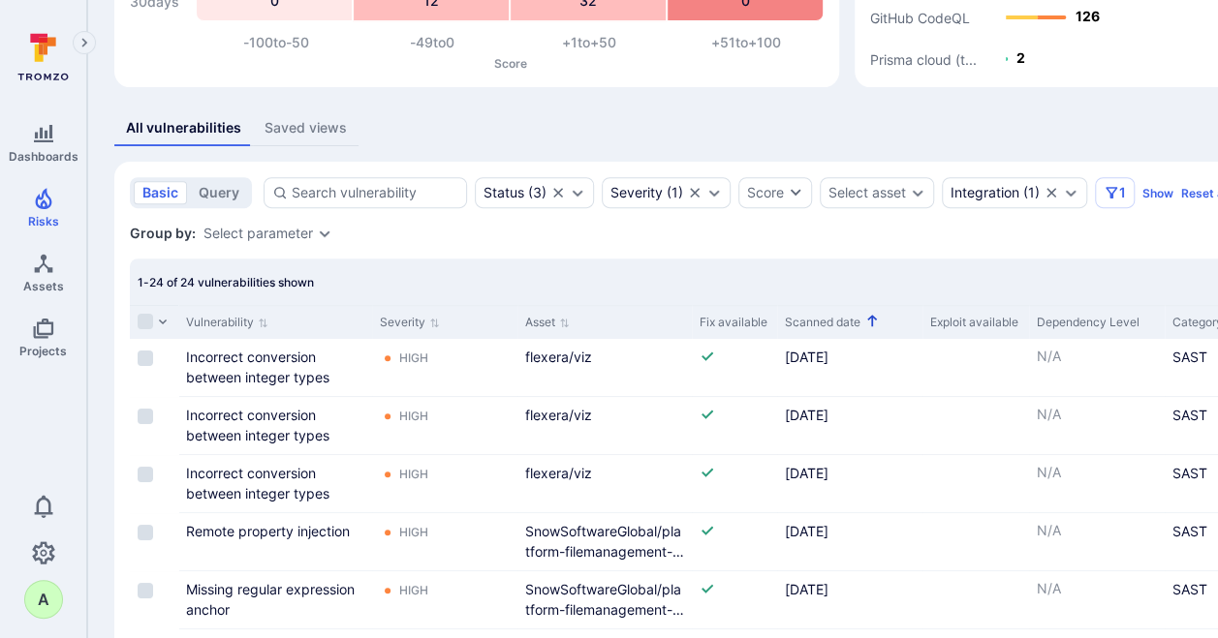
click at [872, 320] on icon "Sorted by: Oldest first" at bounding box center [872, 321] width 10 height 12
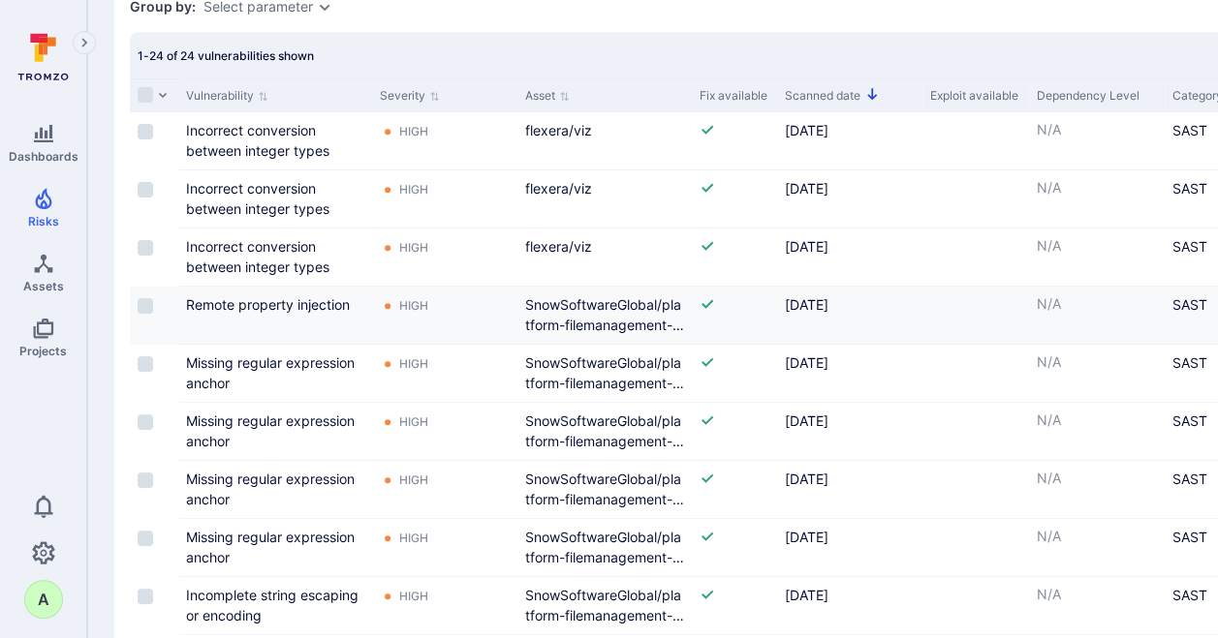
scroll to position [172, 0]
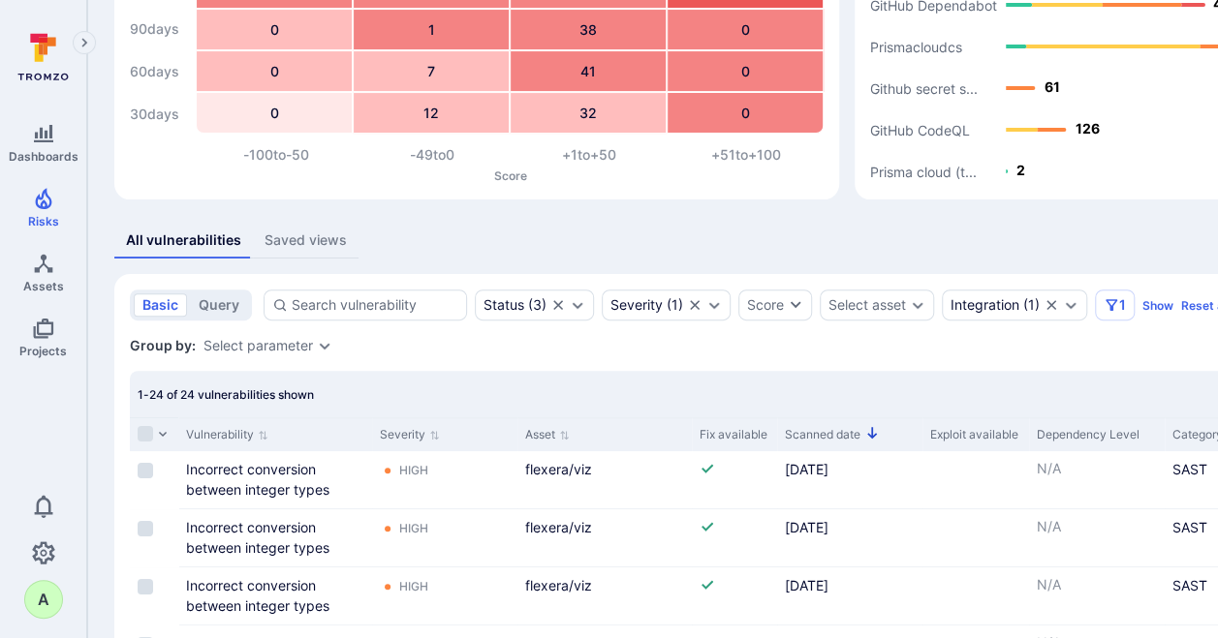
click at [867, 432] on icon "Sorted by: Newest first" at bounding box center [872, 433] width 16 height 16
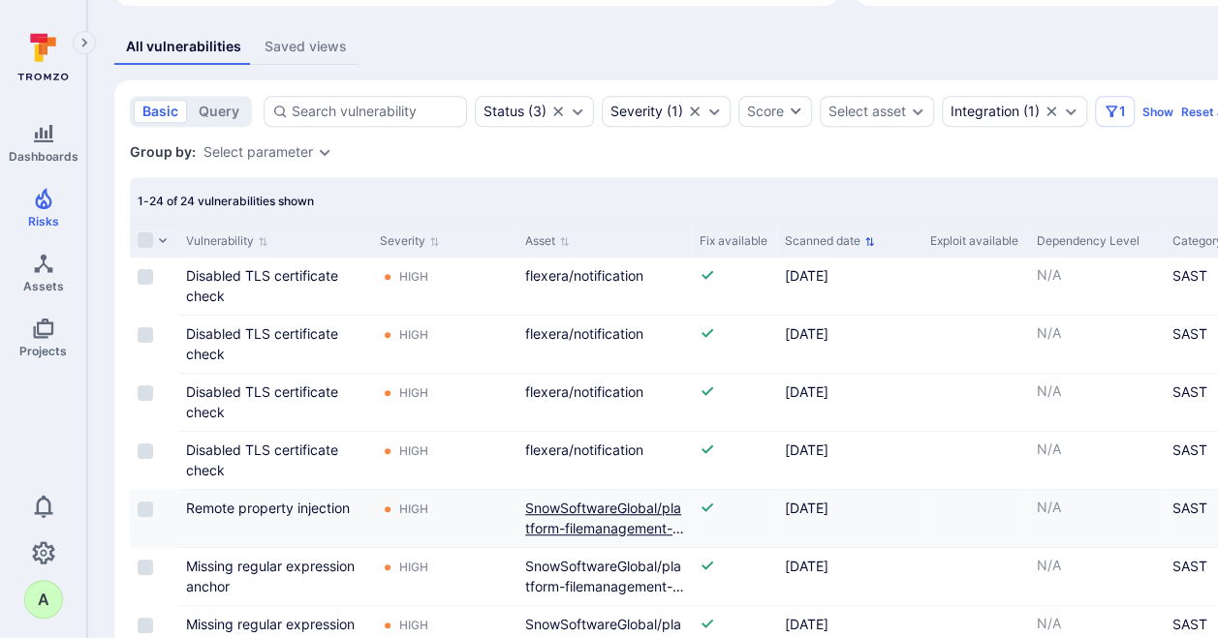
scroll to position [269, 0]
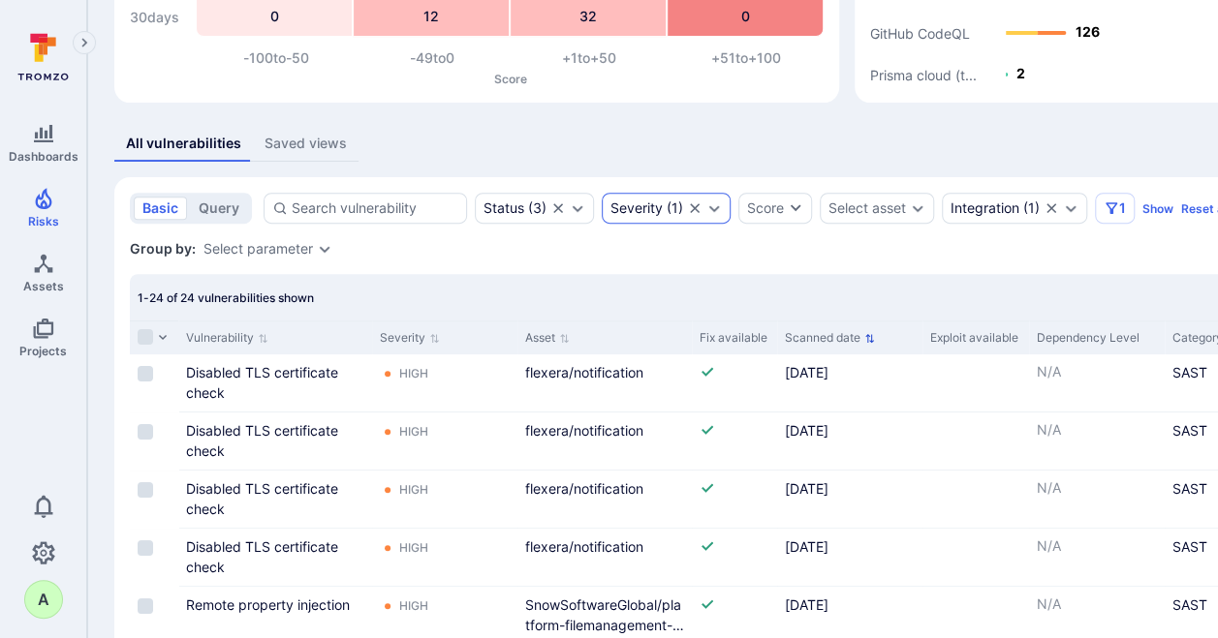
click at [710, 202] on icon "Expand dropdown" at bounding box center [714, 209] width 16 height 16
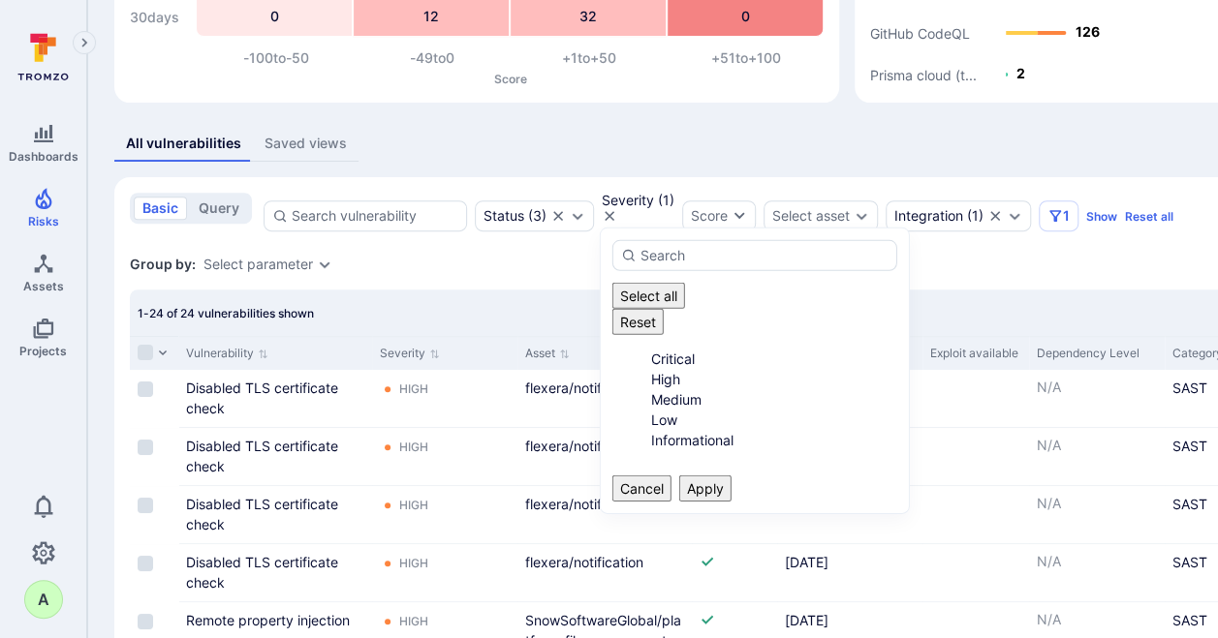
click at [651, 369] on li "High" at bounding box center [774, 379] width 247 height 20
click at [655, 389] on li "Medium" at bounding box center [774, 399] width 247 height 20
click at [731, 476] on button "Apply" at bounding box center [705, 489] width 52 height 26
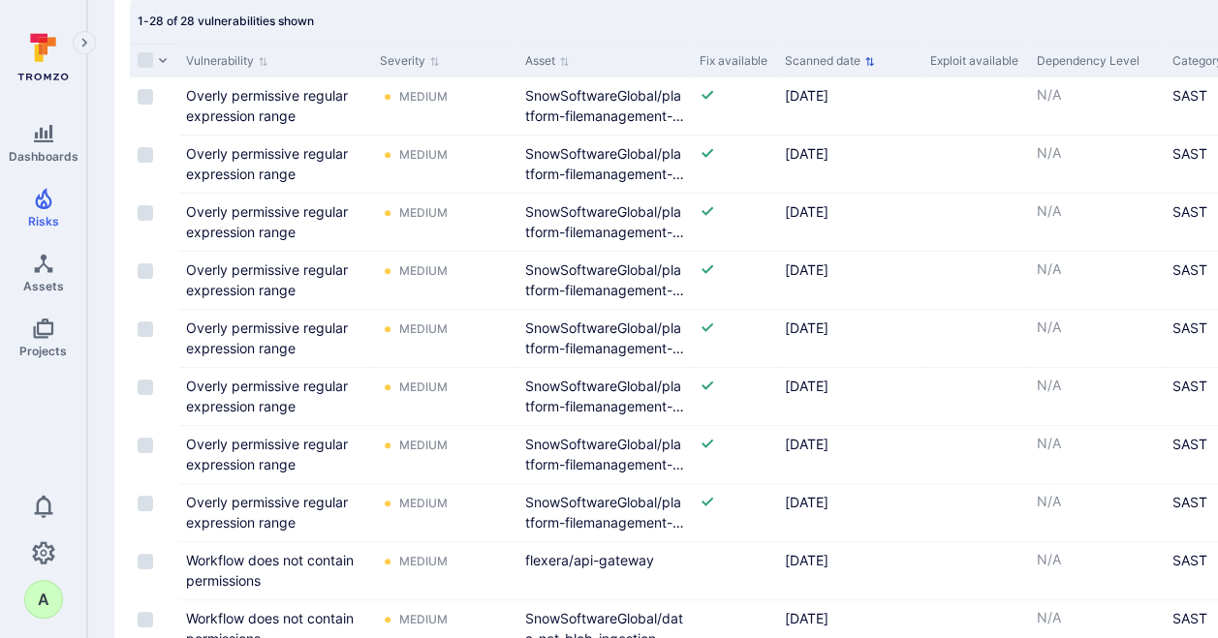
scroll to position [405, 0]
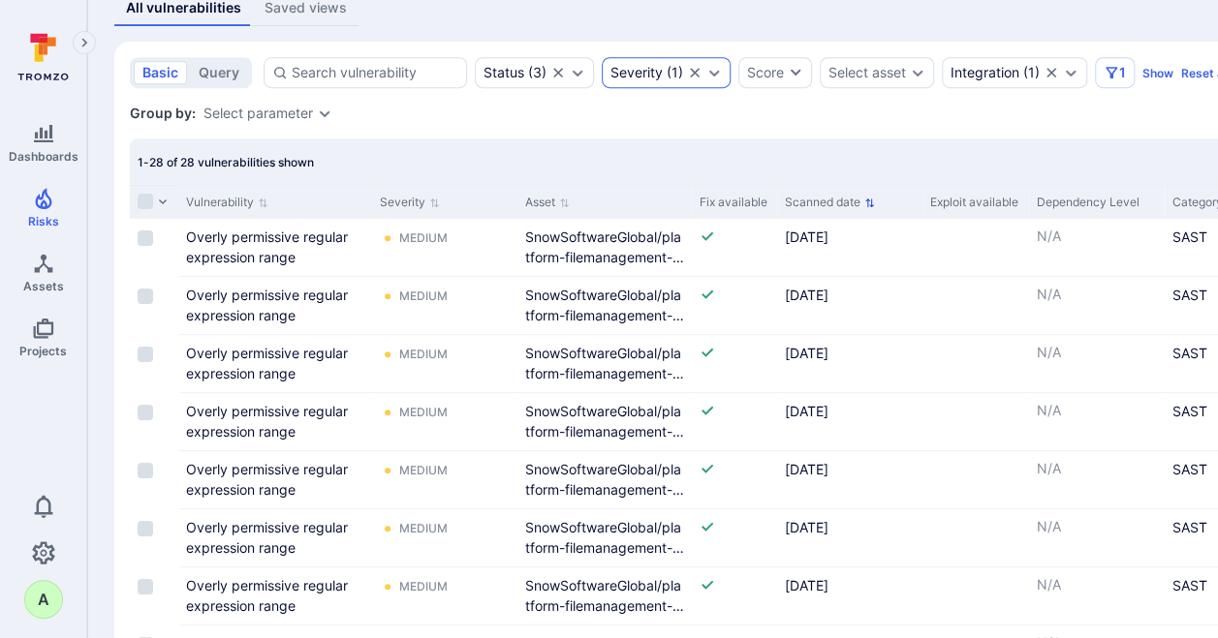
click at [706, 77] on icon "Expand dropdown" at bounding box center [714, 73] width 16 height 16
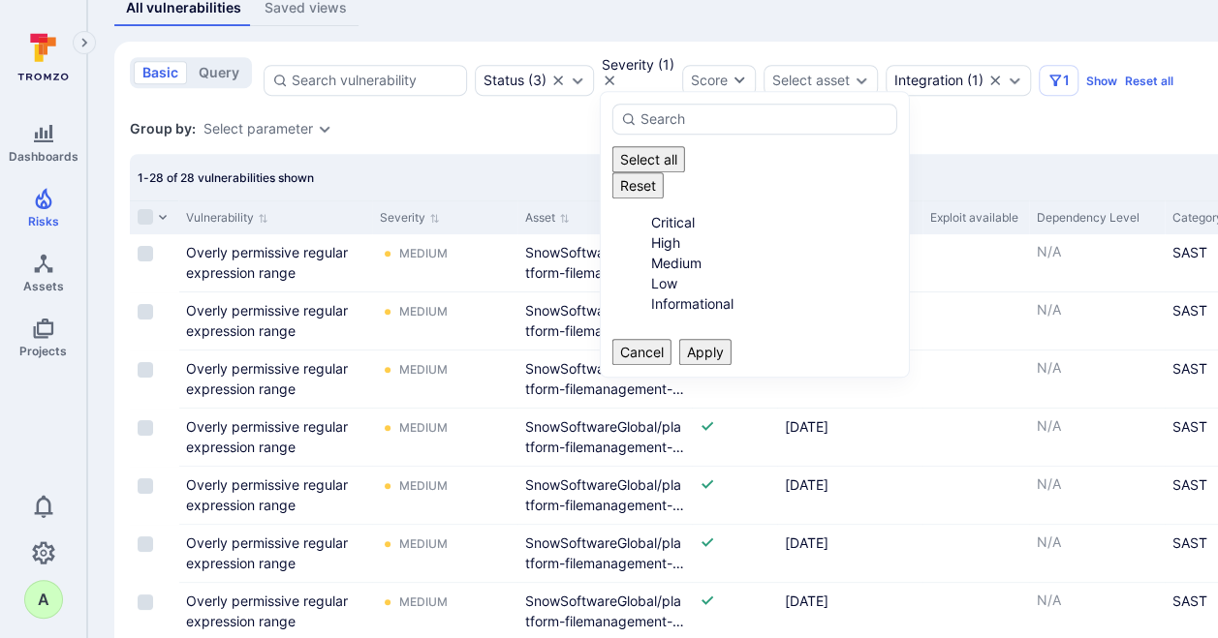
click at [656, 253] on li "Medium" at bounding box center [774, 263] width 247 height 20
click at [656, 273] on li "Low" at bounding box center [774, 283] width 247 height 20
click at [731, 339] on button "Apply" at bounding box center [705, 352] width 52 height 26
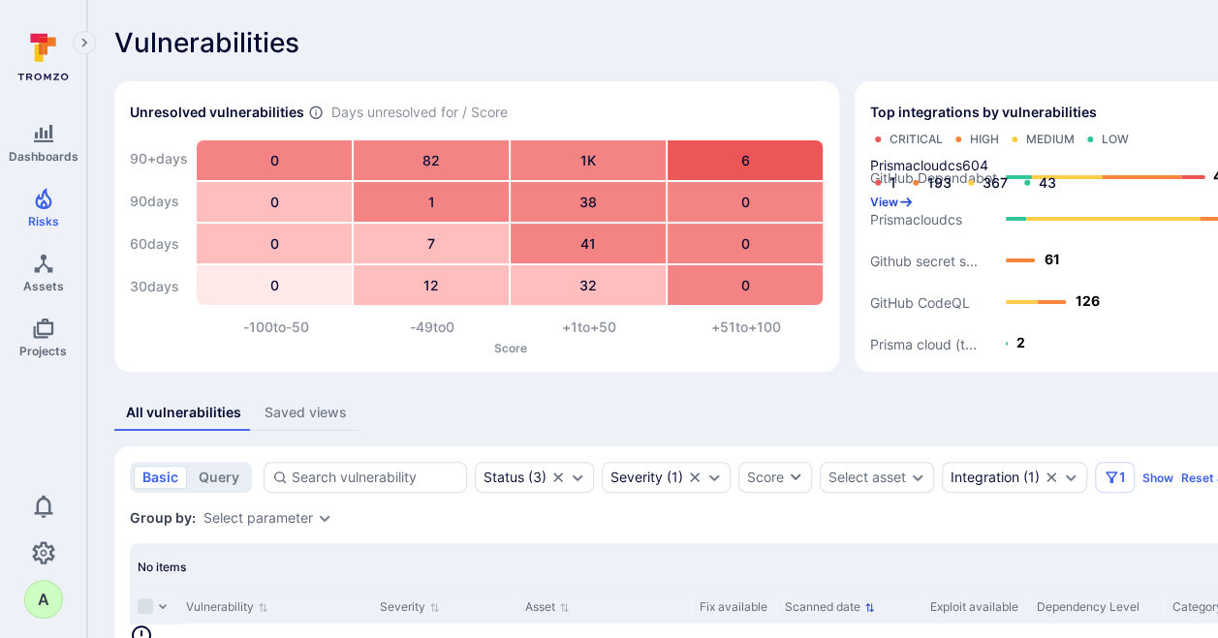
click at [907, 195] on button "View" at bounding box center [892, 202] width 44 height 15
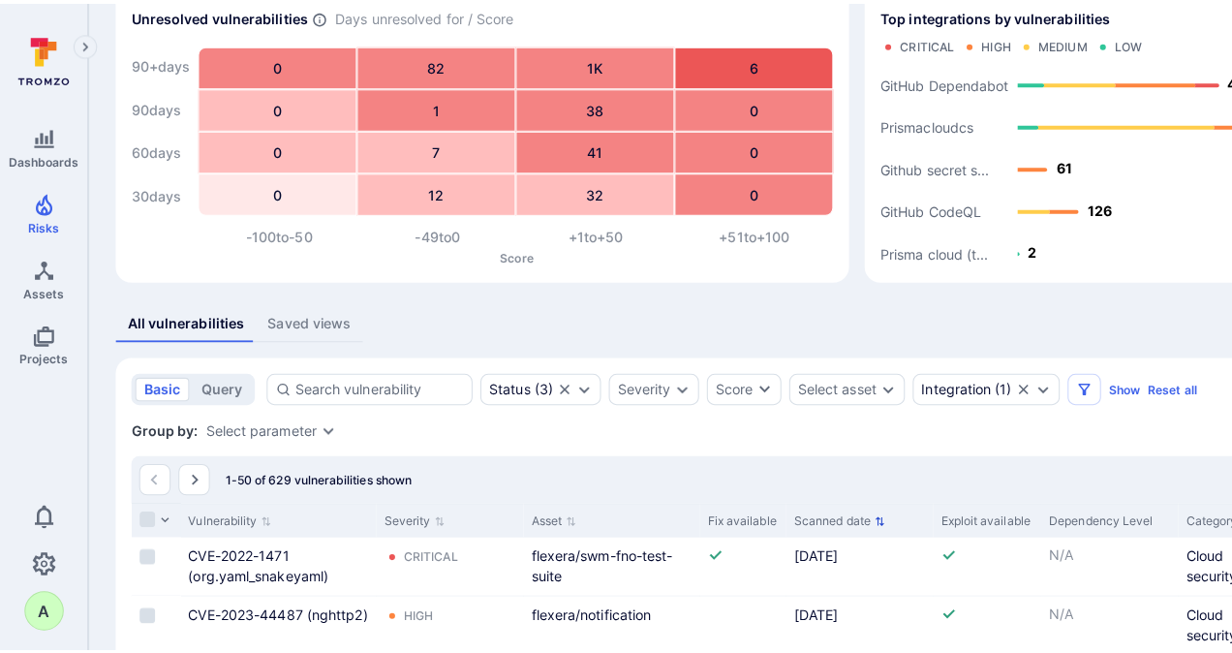
scroll to position [194, 0]
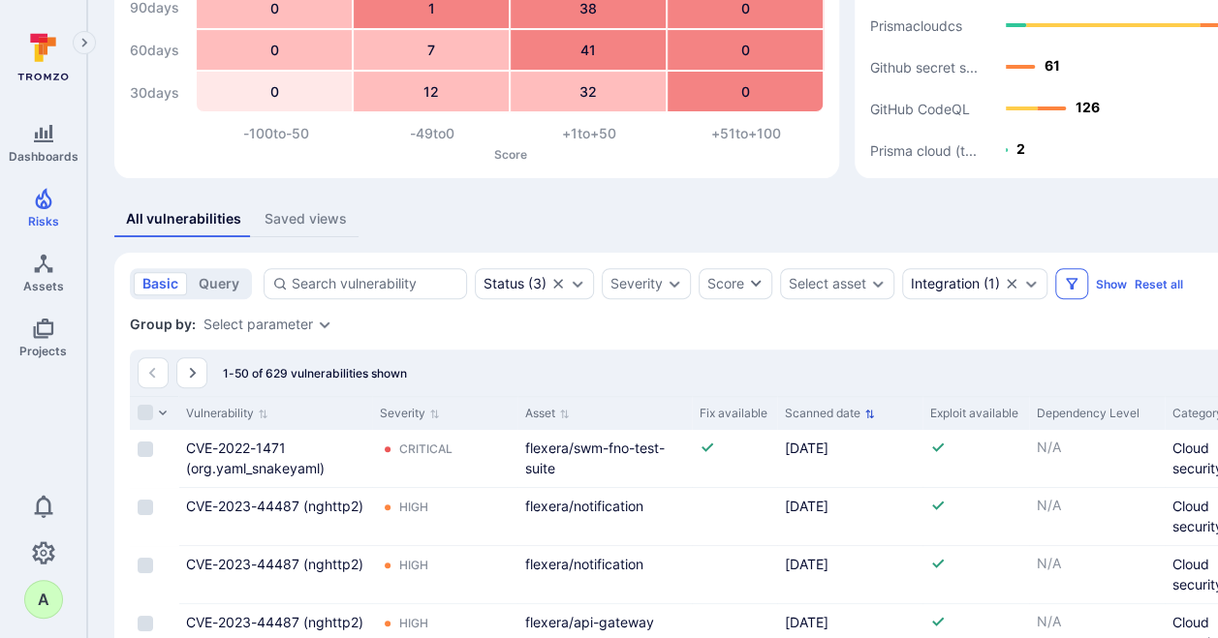
click at [1064, 285] on icon "Filters" at bounding box center [1072, 284] width 16 height 16
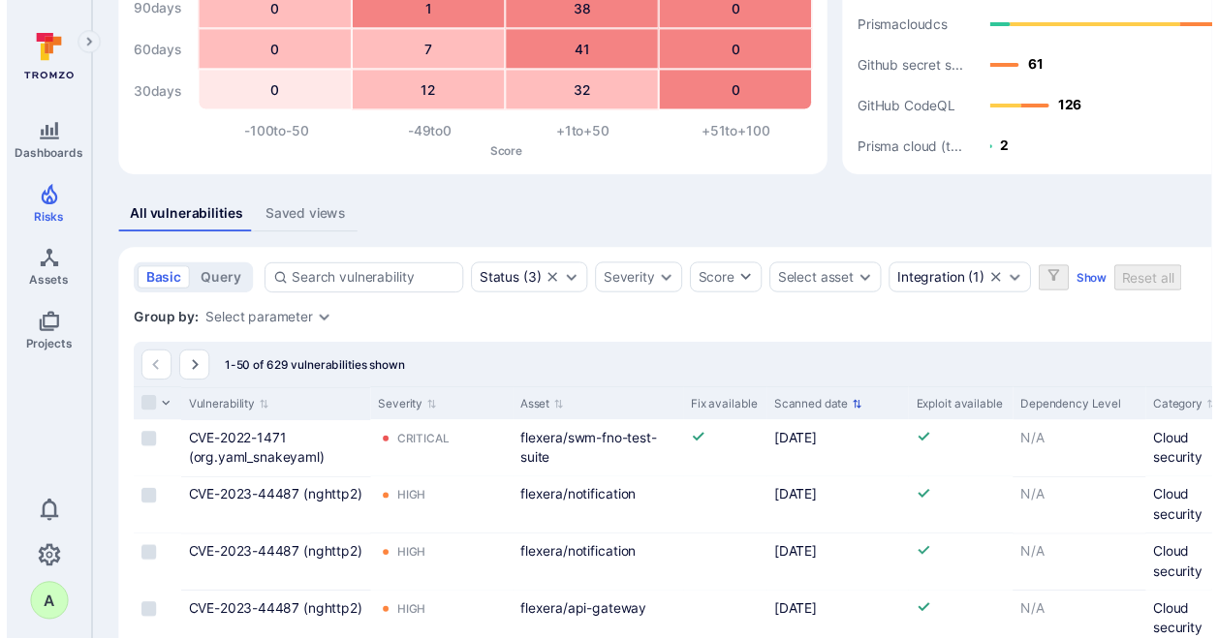
scroll to position [581, 0]
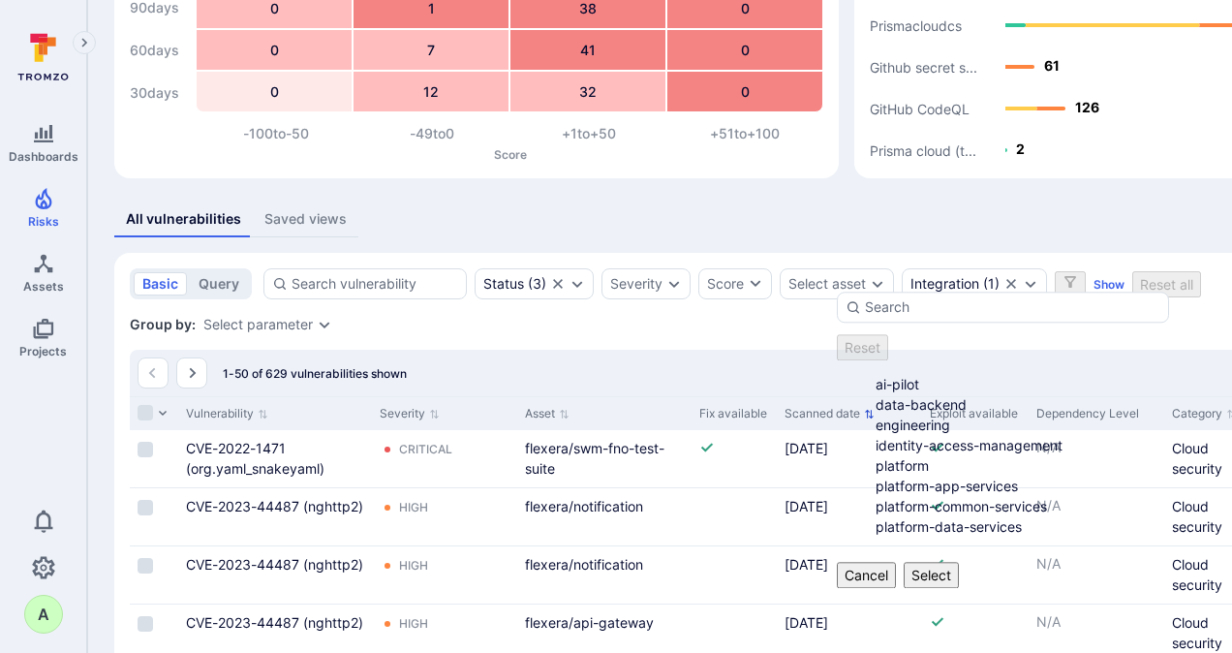
click at [992, 496] on li "platform-app-services" at bounding box center [1023, 486] width 294 height 20
click at [975, 537] on li "platform-data-services" at bounding box center [1023, 526] width 294 height 20
click at [959, 588] on button "Select" at bounding box center [931, 575] width 55 height 26
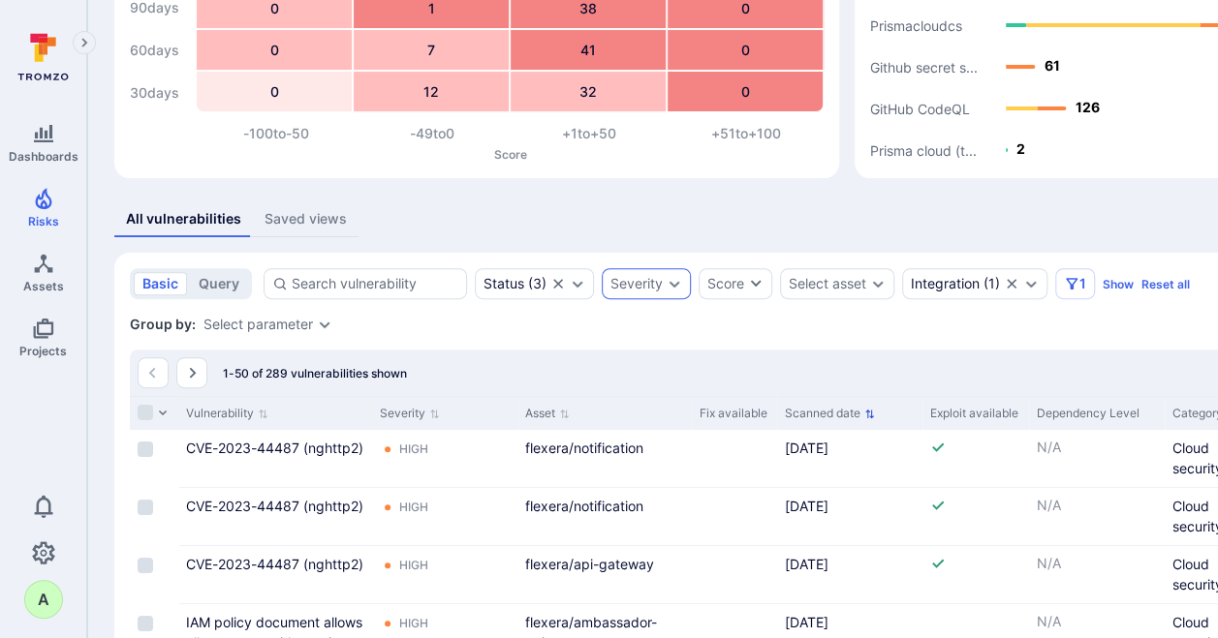
click at [668, 281] on icon "Expand dropdown" at bounding box center [675, 284] width 16 height 16
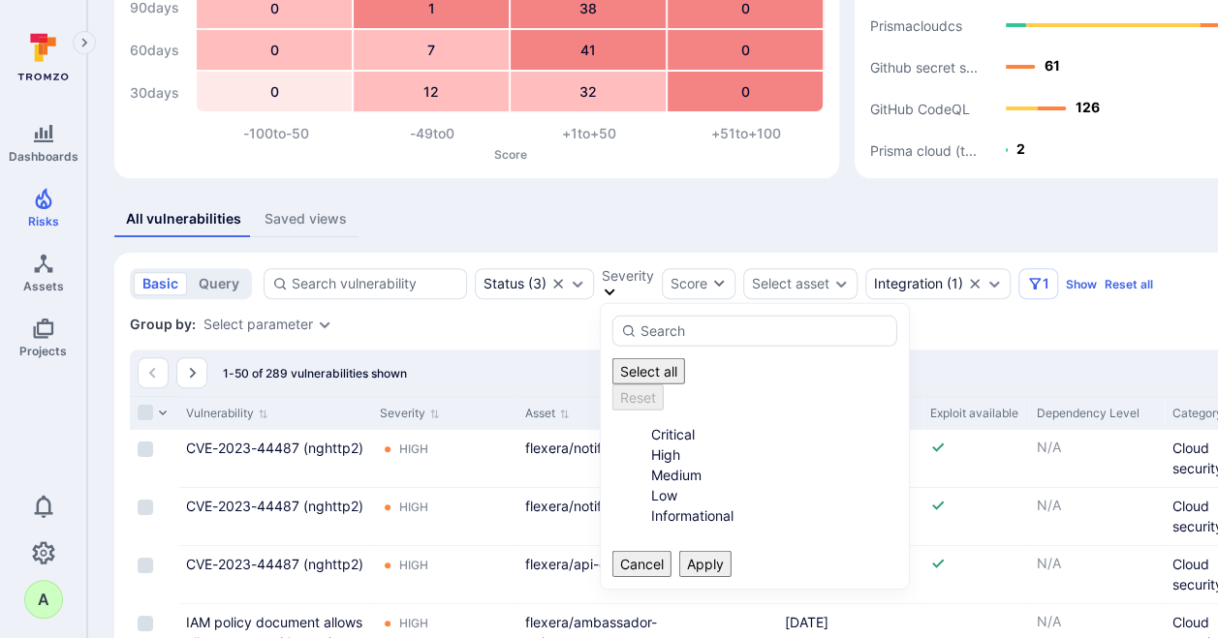
click at [659, 424] on li "Critical" at bounding box center [774, 434] width 247 height 20
click at [731, 551] on button "Apply" at bounding box center [705, 564] width 52 height 26
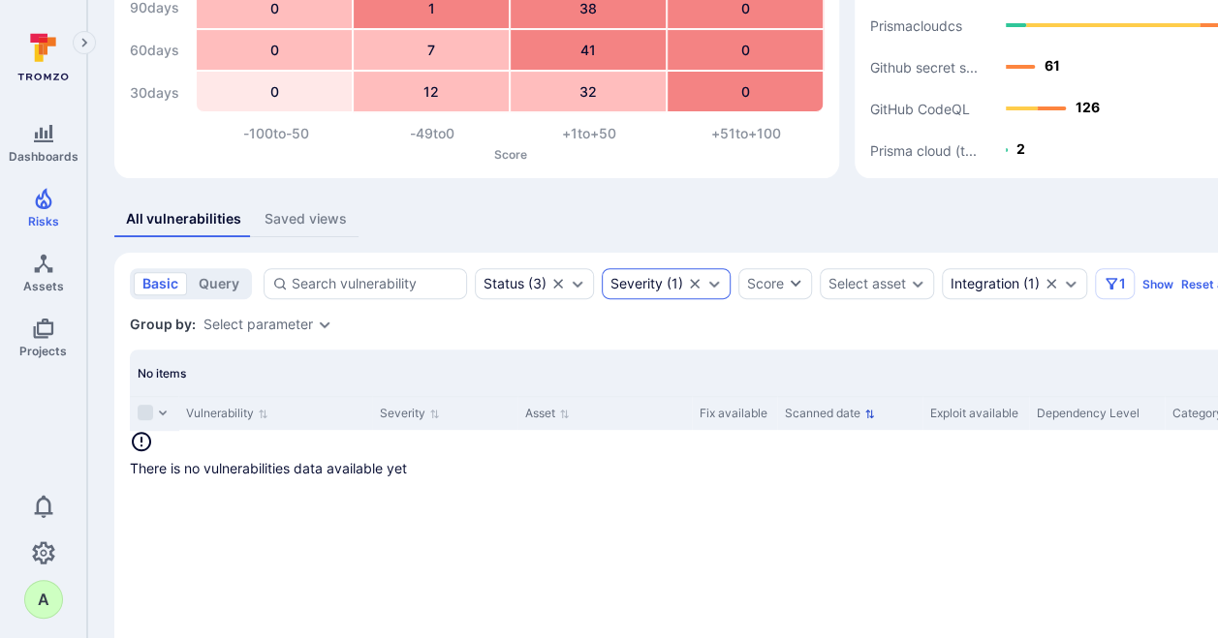
click at [715, 288] on icon "Expand dropdown" at bounding box center [714, 284] width 16 height 16
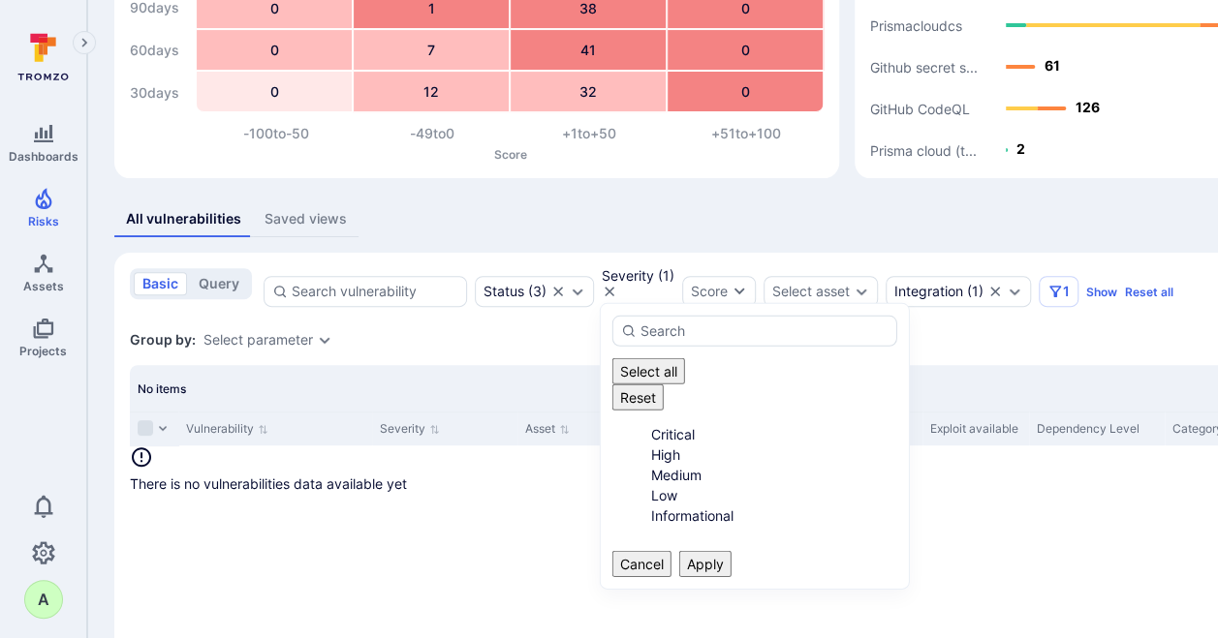
click at [651, 424] on li "Critical" at bounding box center [774, 434] width 247 height 20
click at [651, 445] on li "High" at bounding box center [774, 455] width 247 height 20
click at [731, 551] on button "Apply" at bounding box center [705, 564] width 52 height 26
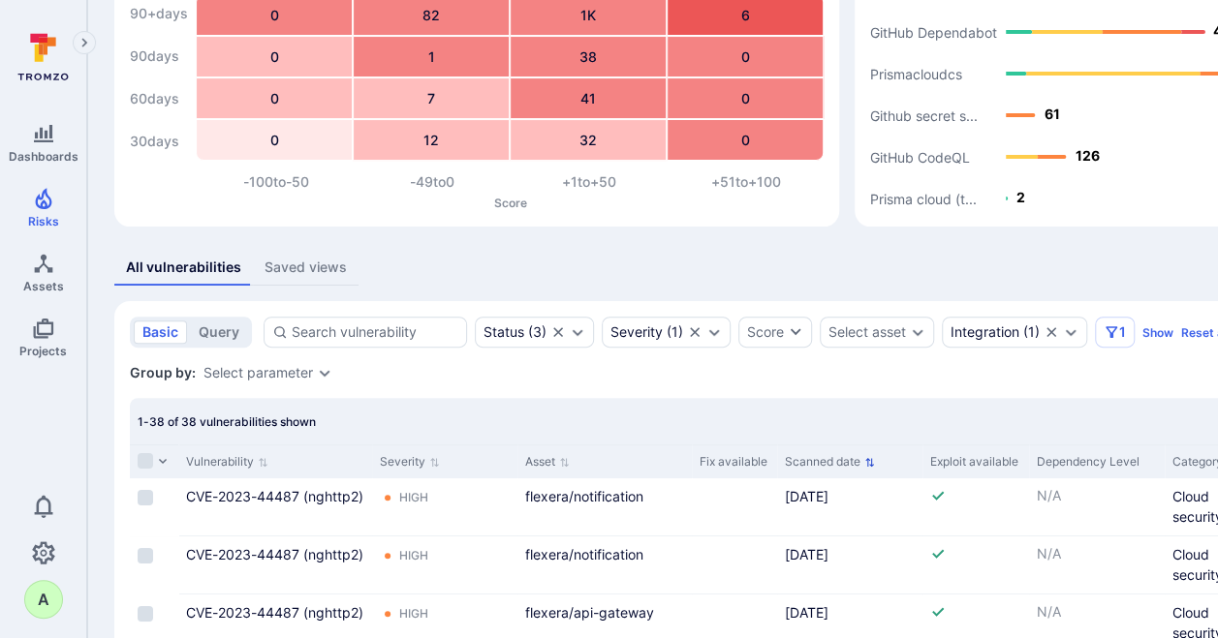
scroll to position [211, 0]
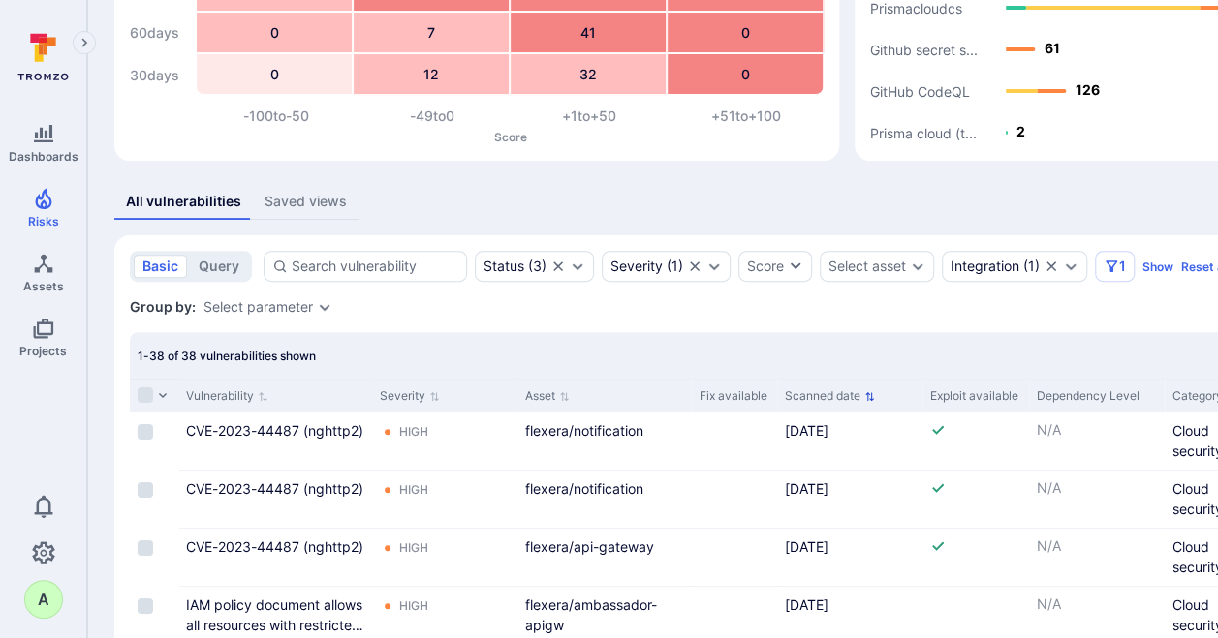
click at [870, 395] on icon "Sort by Scanned date" at bounding box center [869, 396] width 11 height 11
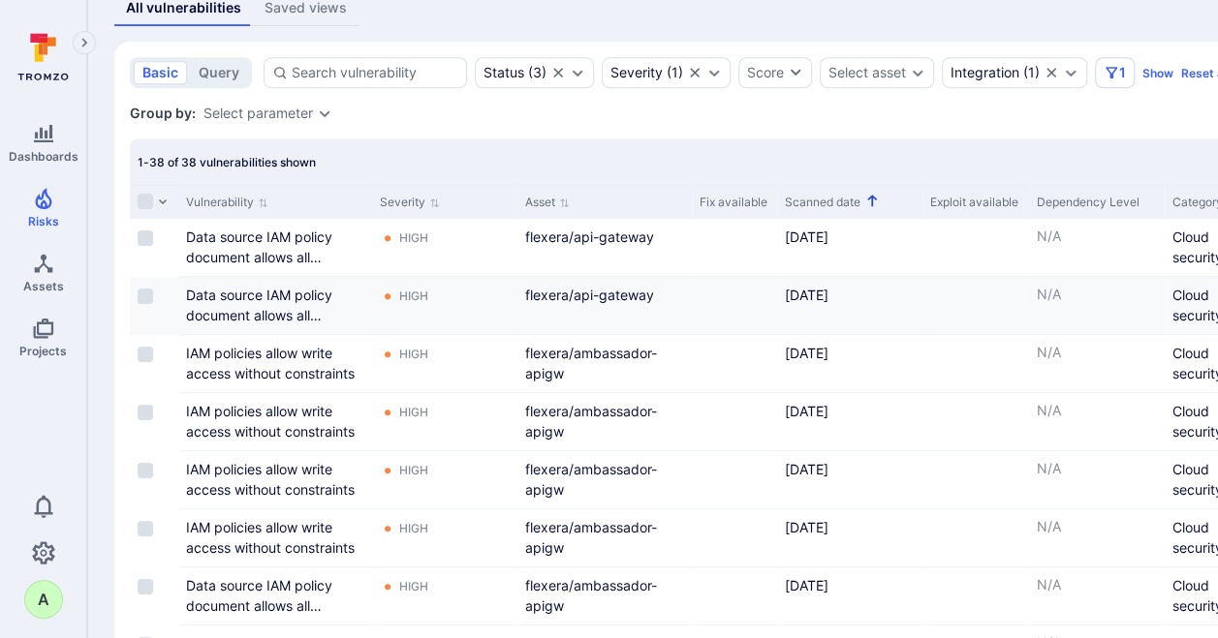
scroll to position [308, 0]
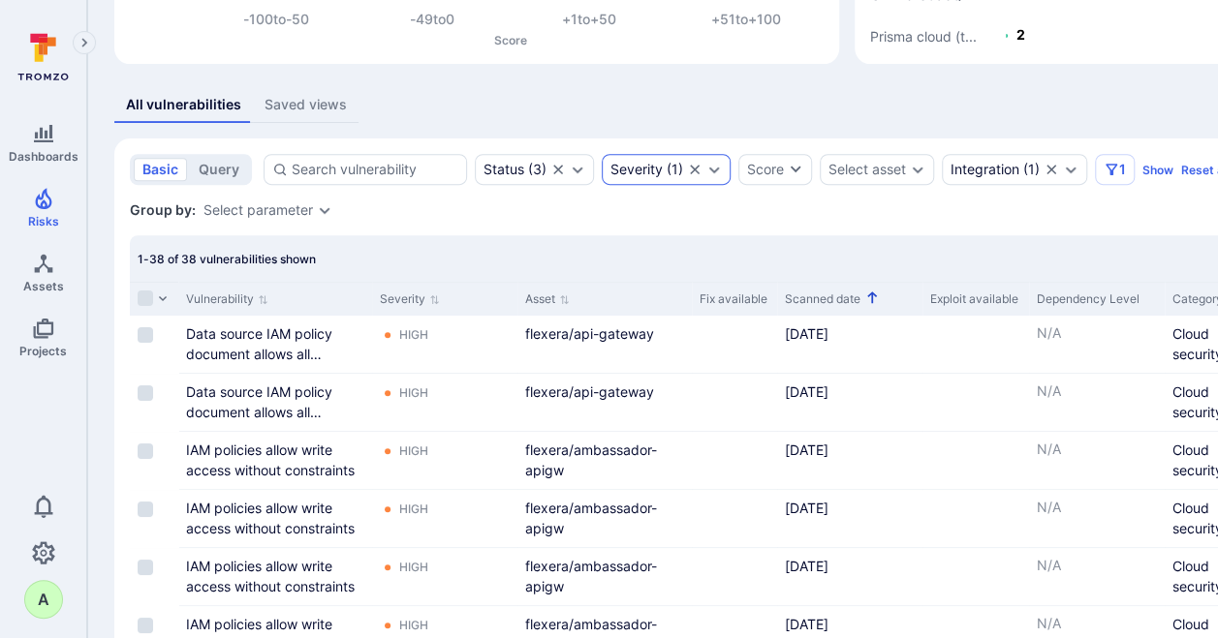
click at [702, 174] on div "Severity ( 1 )" at bounding box center [666, 169] width 129 height 31
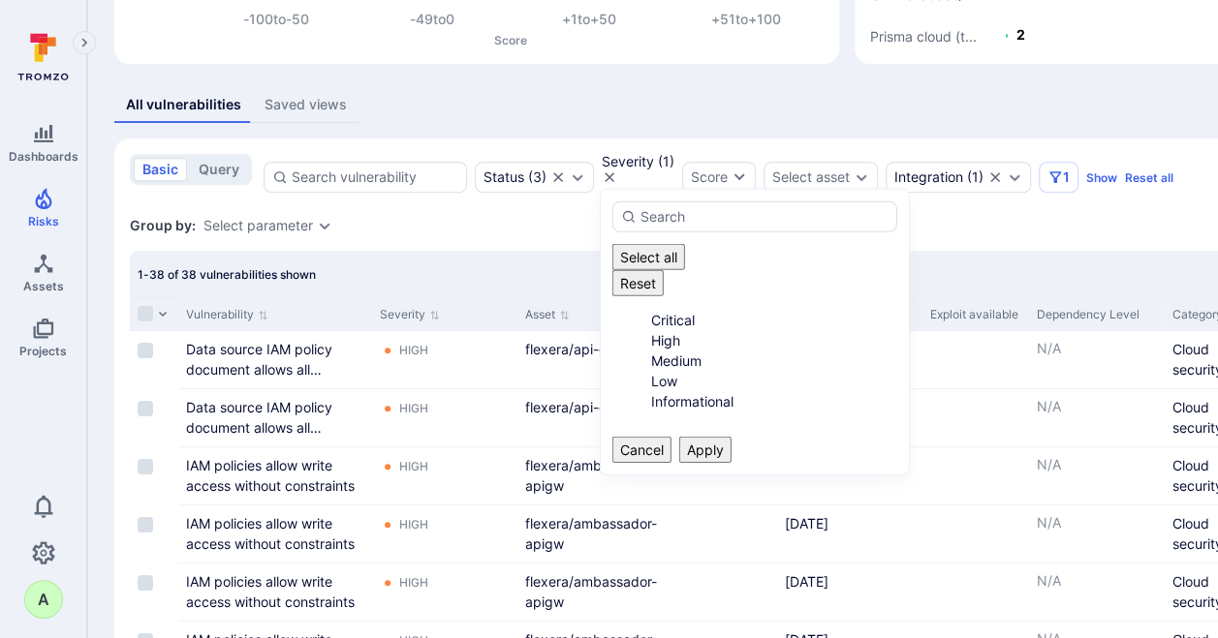
click at [657, 330] on li "High" at bounding box center [774, 340] width 247 height 20
click at [659, 351] on li "Medium" at bounding box center [774, 361] width 247 height 20
click at [731, 437] on button "Apply" at bounding box center [705, 450] width 52 height 26
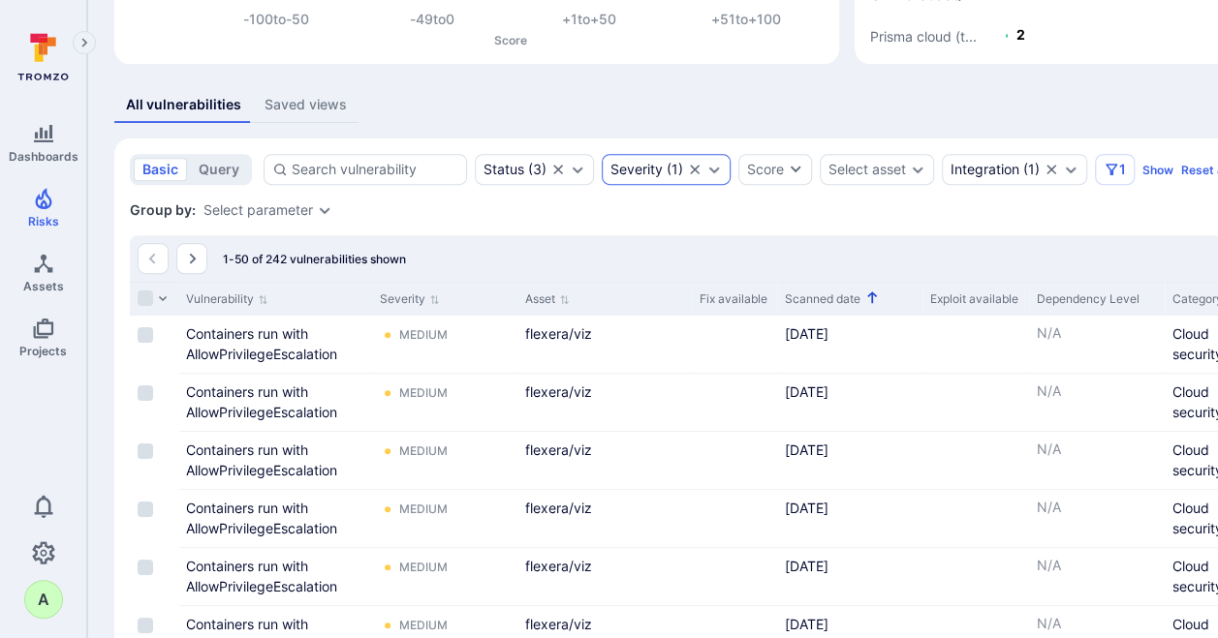
click at [713, 171] on icon "Expand dropdown" at bounding box center [714, 170] width 16 height 16
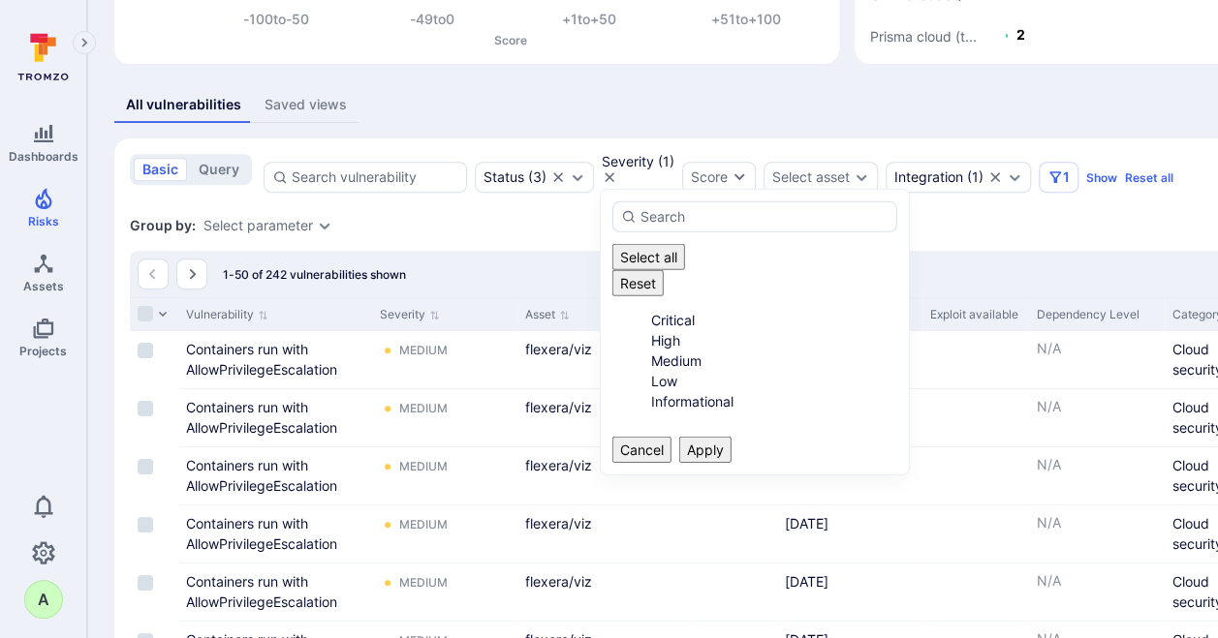
click at [651, 351] on li "Medium" at bounding box center [774, 361] width 247 height 20
click at [648, 379] on ul "Critical High Medium Low Informational" at bounding box center [755, 361] width 286 height 102
click at [651, 372] on li "Low" at bounding box center [774, 381] width 247 height 20
click at [731, 437] on button "Apply" at bounding box center [705, 450] width 52 height 26
